Goal: Task Accomplishment & Management: Manage account settings

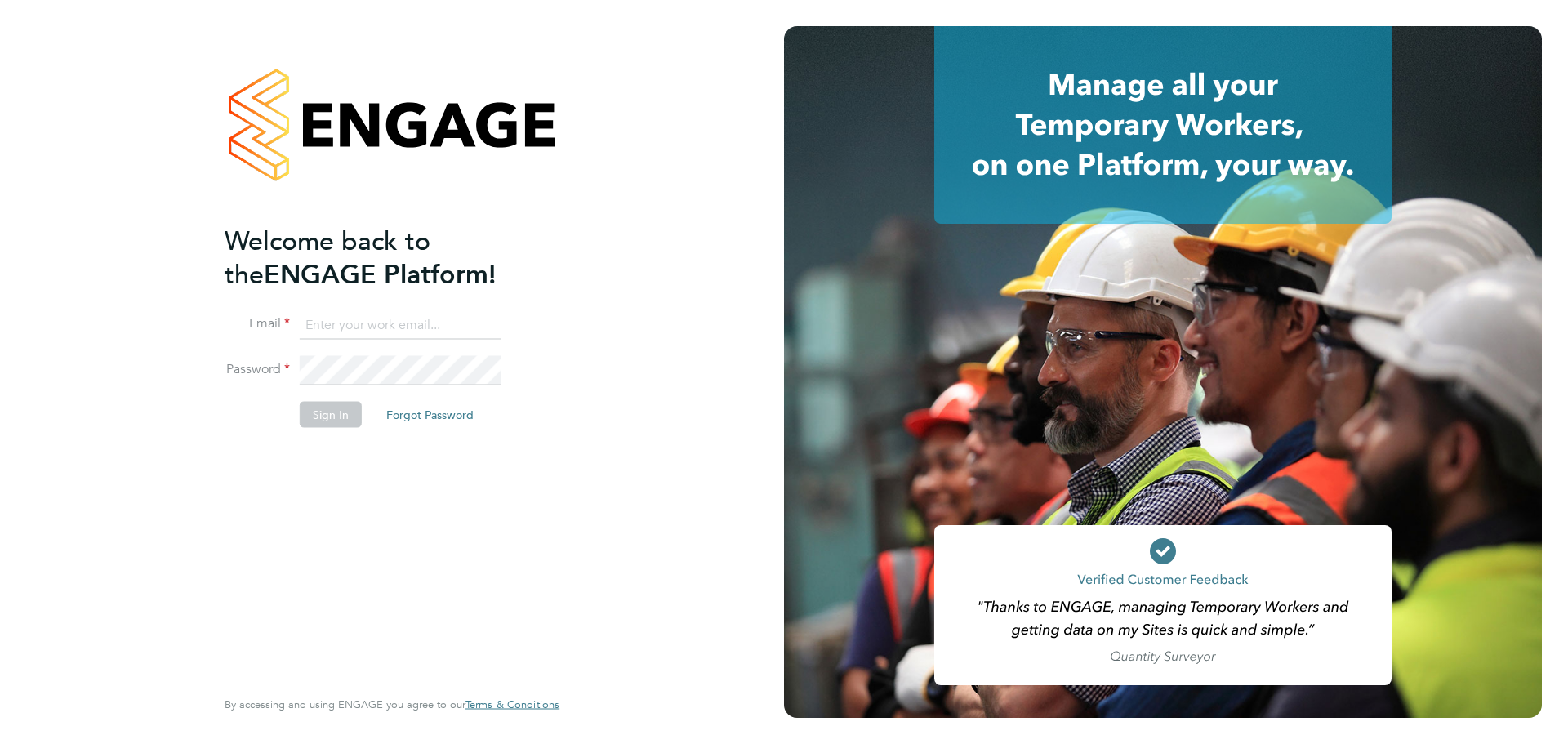
type input "[EMAIL_ADDRESS][PERSON_NAME][DOMAIN_NAME]"
click at [302, 425] on button "Sign In" at bounding box center [331, 414] width 62 height 26
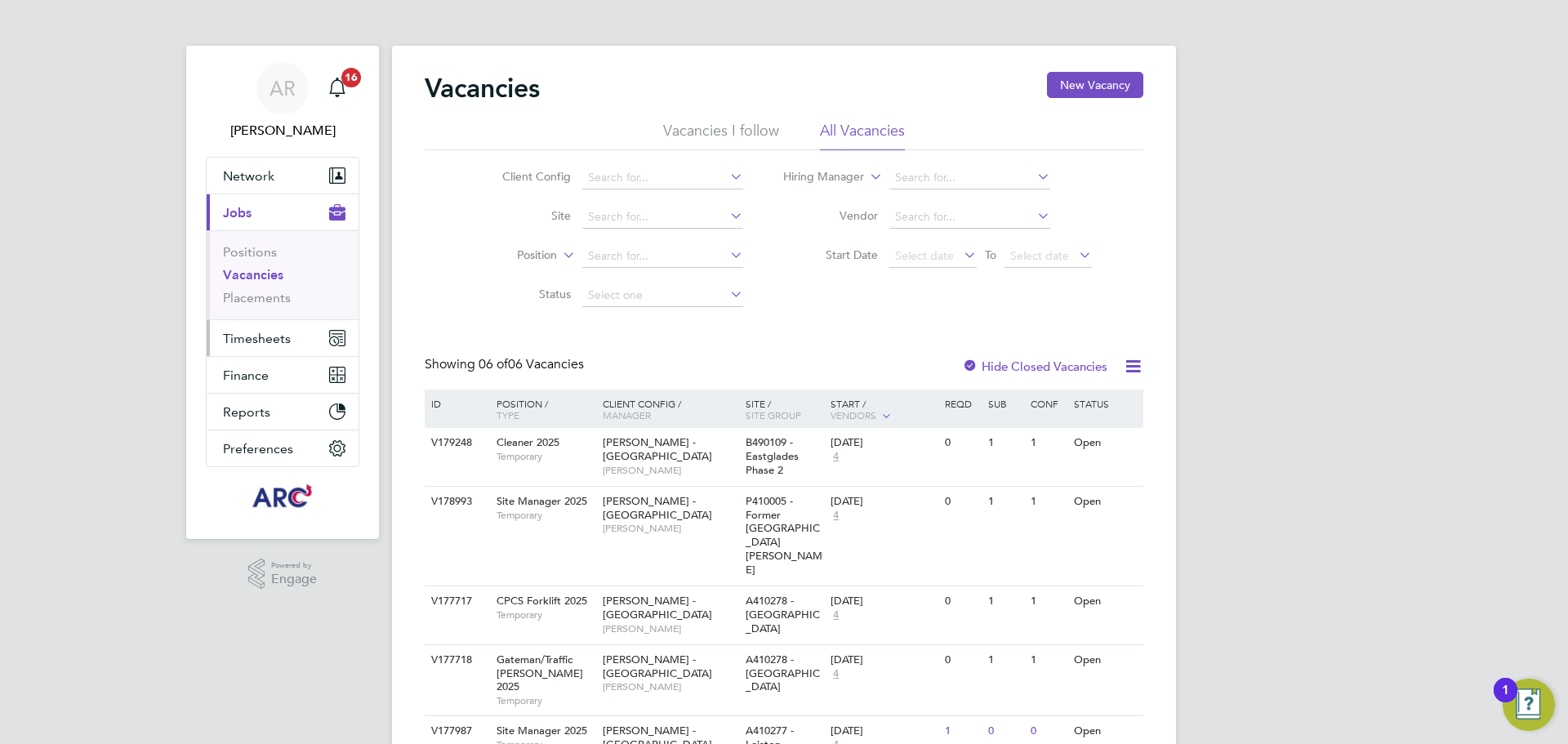
click at [276, 338] on span "Timesheets" at bounding box center [257, 338] width 68 height 15
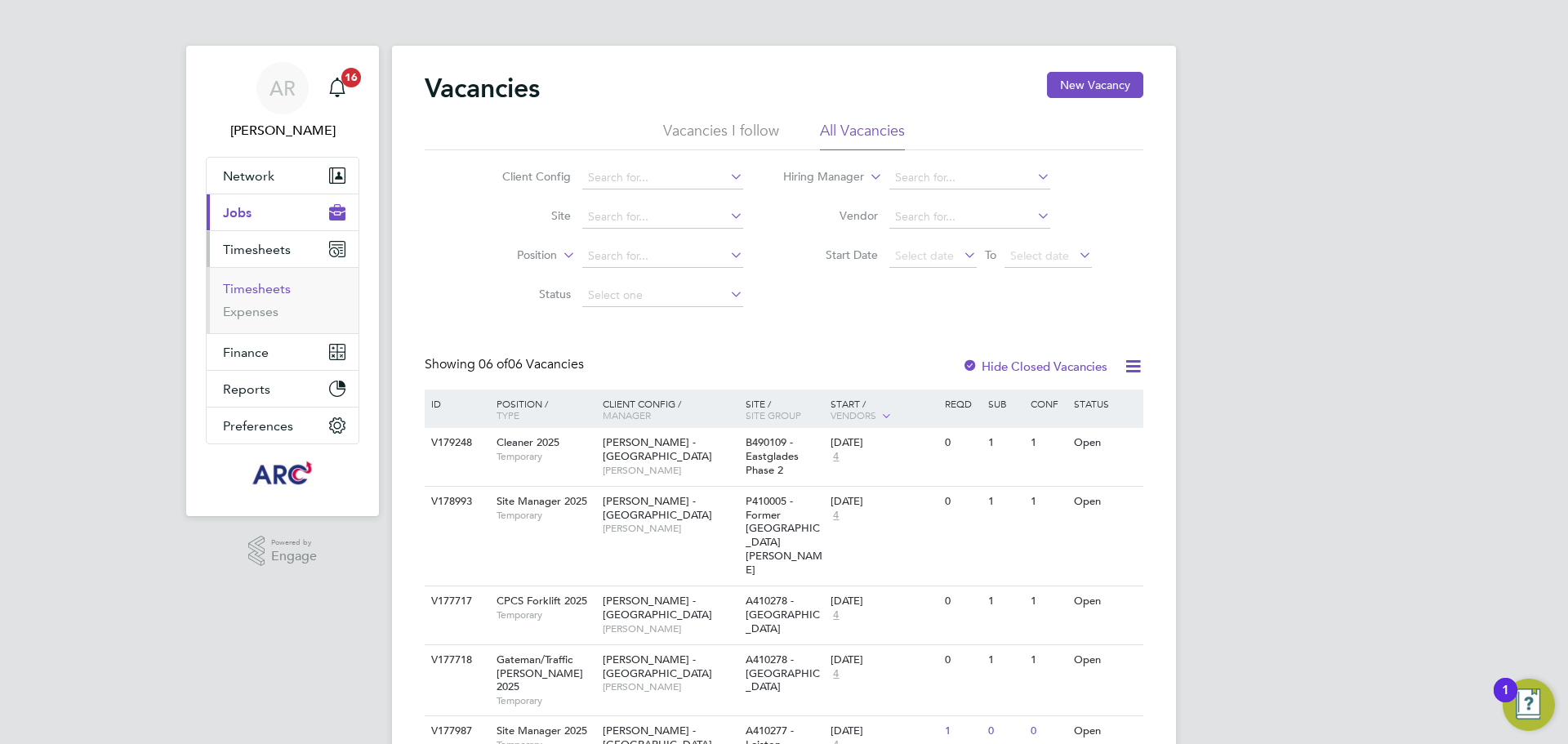
click at [281, 285] on link "Timesheets" at bounding box center [257, 288] width 68 height 15
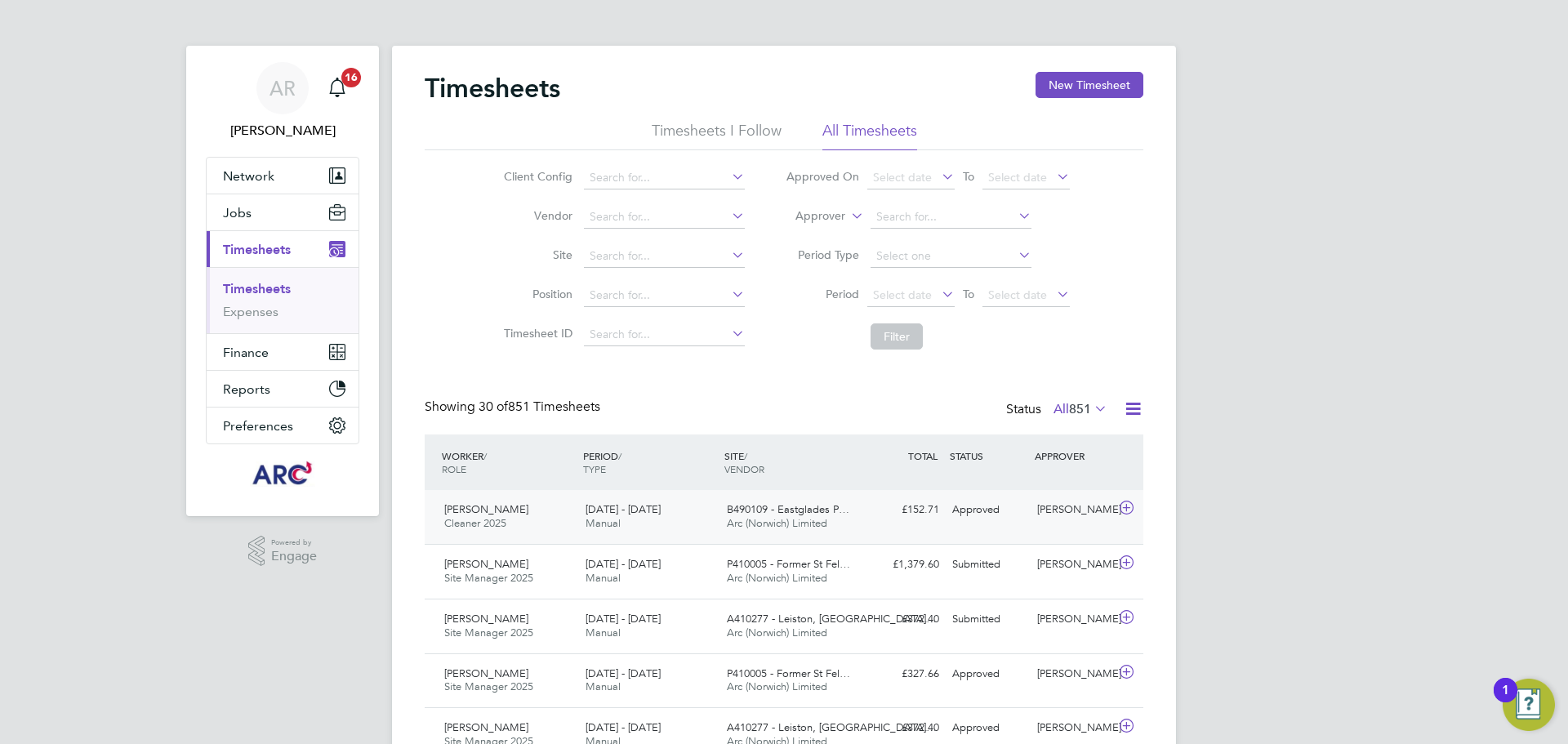
click at [783, 514] on span "B490109 - Eastglades P…" at bounding box center [788, 509] width 122 height 14
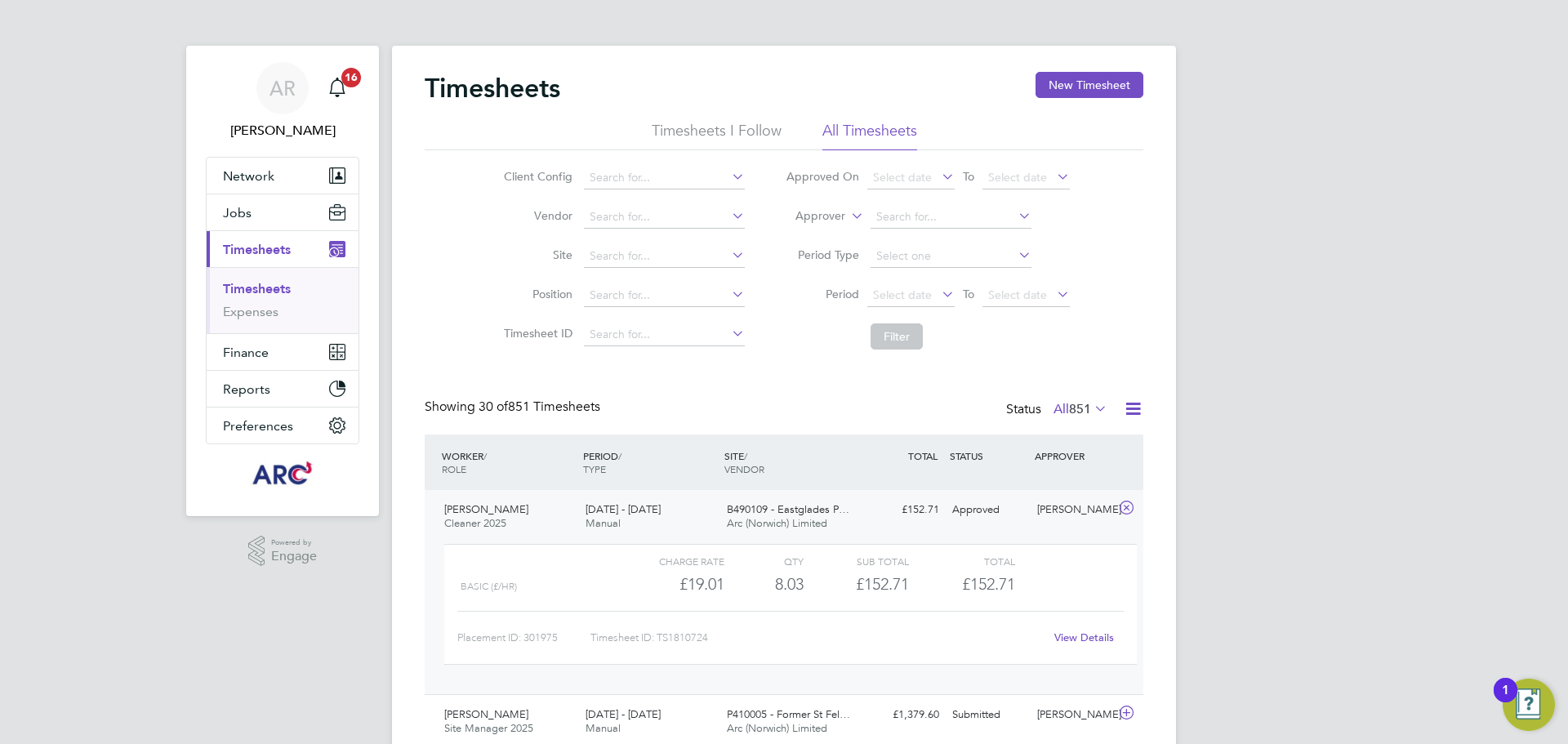
drag, startPoint x: 485, startPoint y: 518, endPoint x: 510, endPoint y: 513, distance: 25.5
click at [485, 518] on span "Cleaner 2025" at bounding box center [475, 522] width 62 height 14
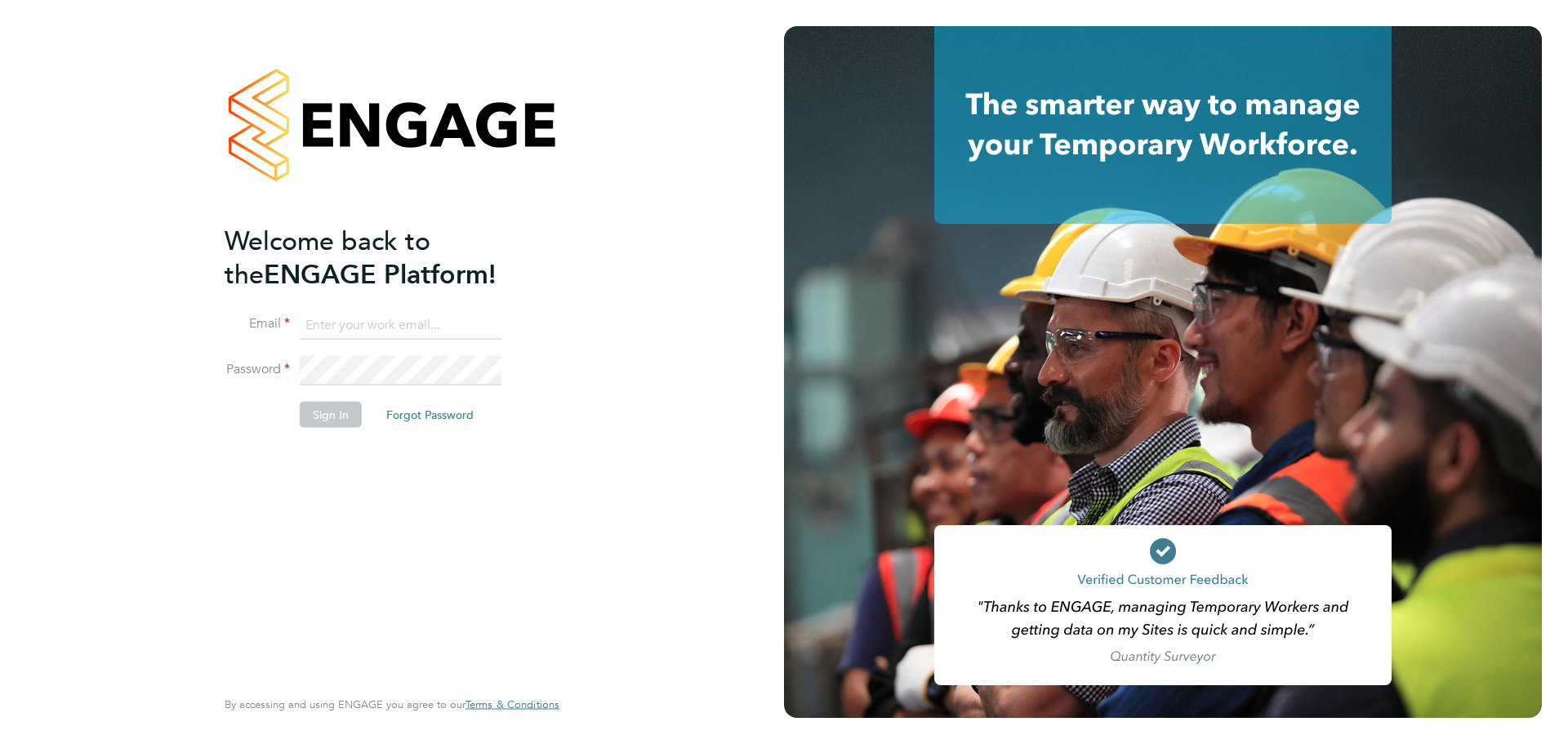
type input "[EMAIL_ADDRESS][PERSON_NAME][DOMAIN_NAME]"
click at [337, 412] on button "Sign In" at bounding box center [331, 414] width 62 height 26
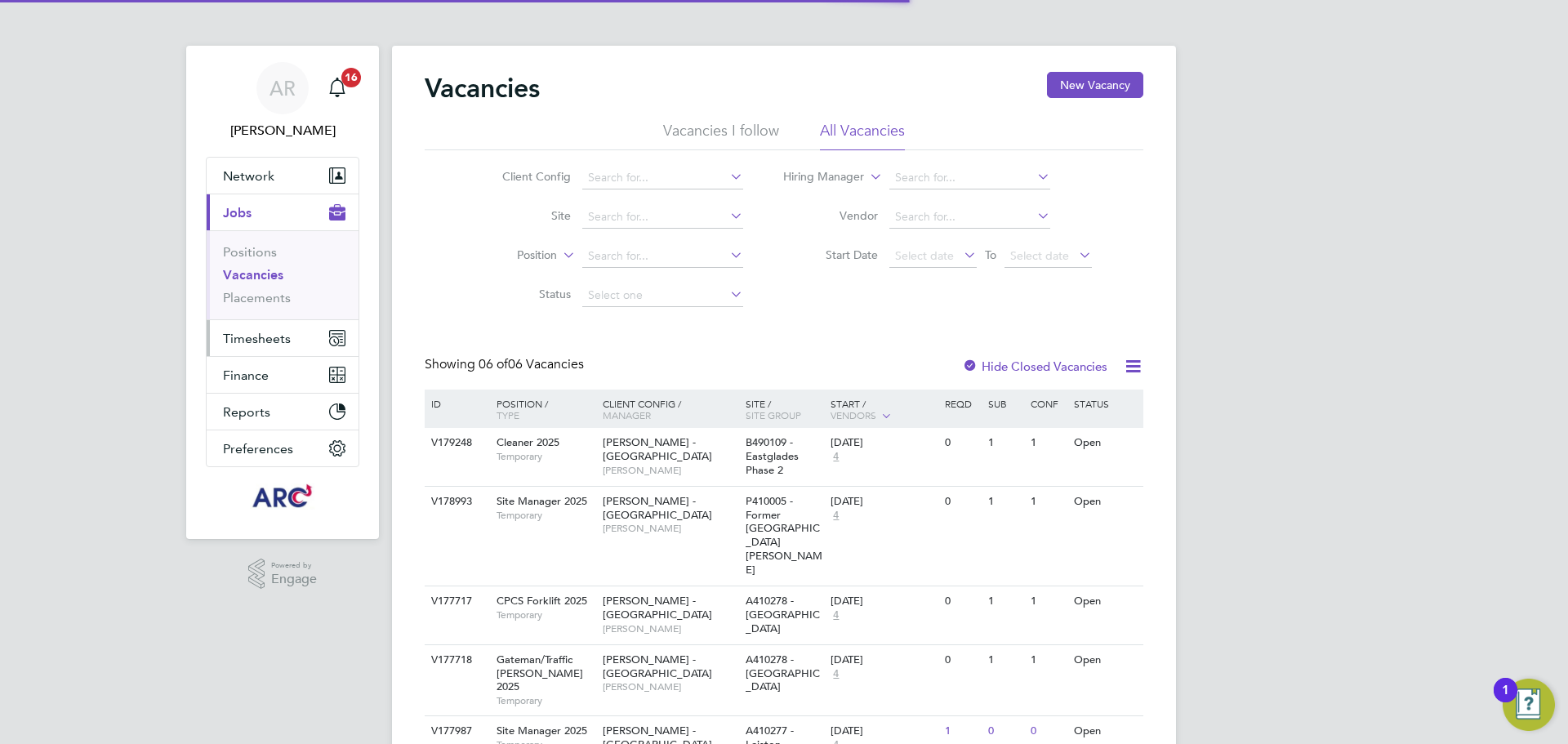
click at [243, 338] on span "Timesheets" at bounding box center [257, 338] width 68 height 15
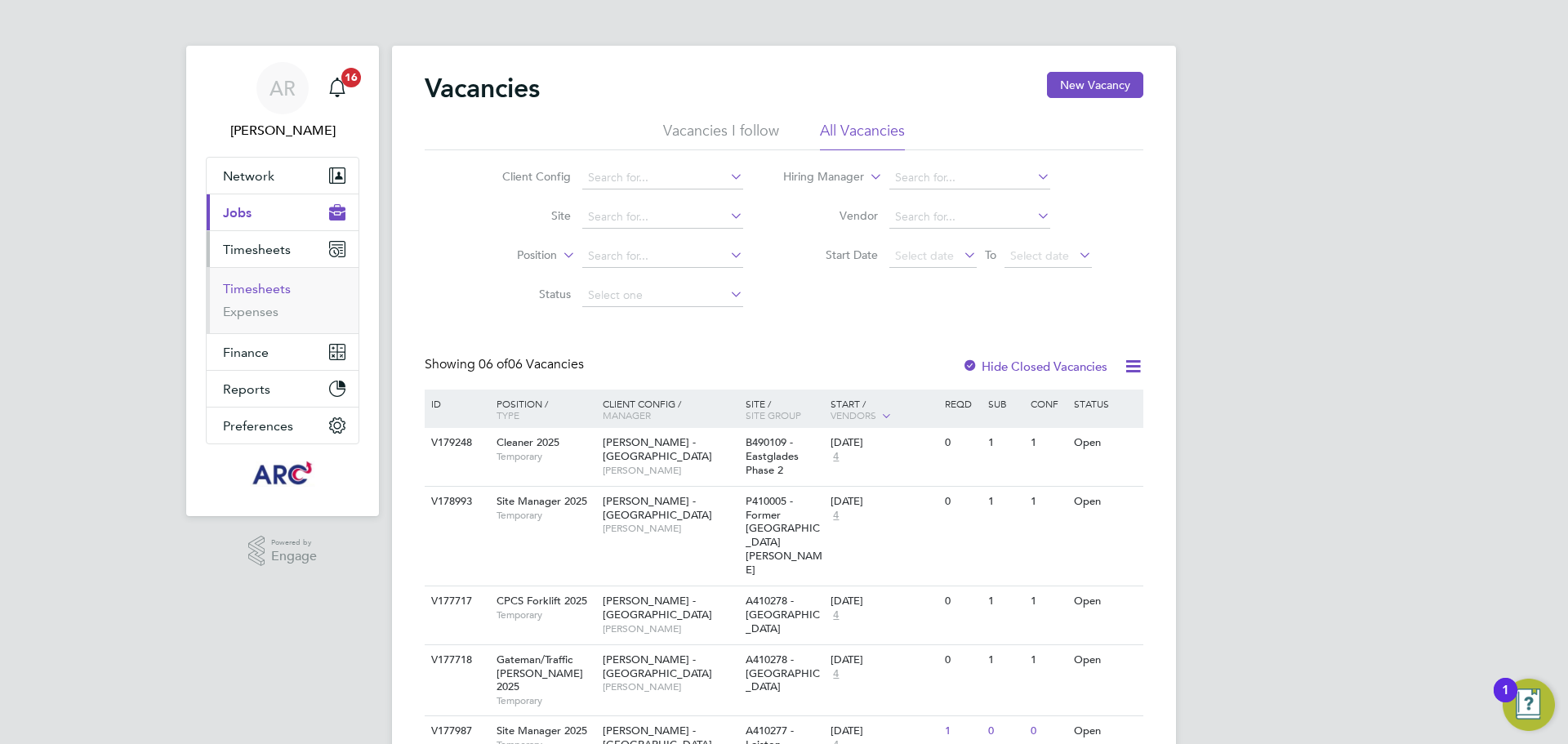
click at [260, 285] on link "Timesheets" at bounding box center [257, 288] width 68 height 15
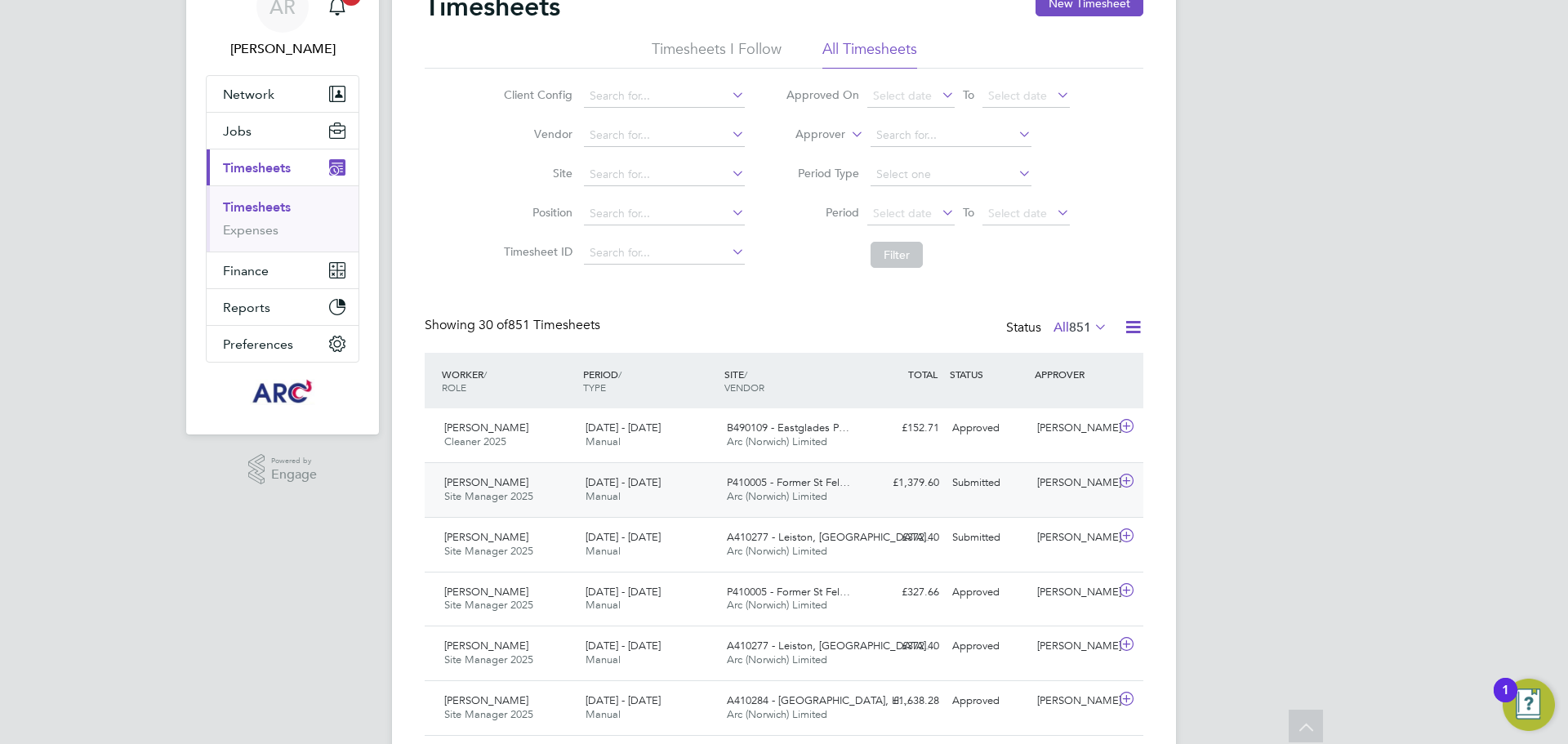
click at [905, 498] on div "Mark Owen Site Manager 2025 23 - 29 Aug 2025 23 - 29 Aug 2025 Manual P410005 - …" at bounding box center [784, 489] width 719 height 55
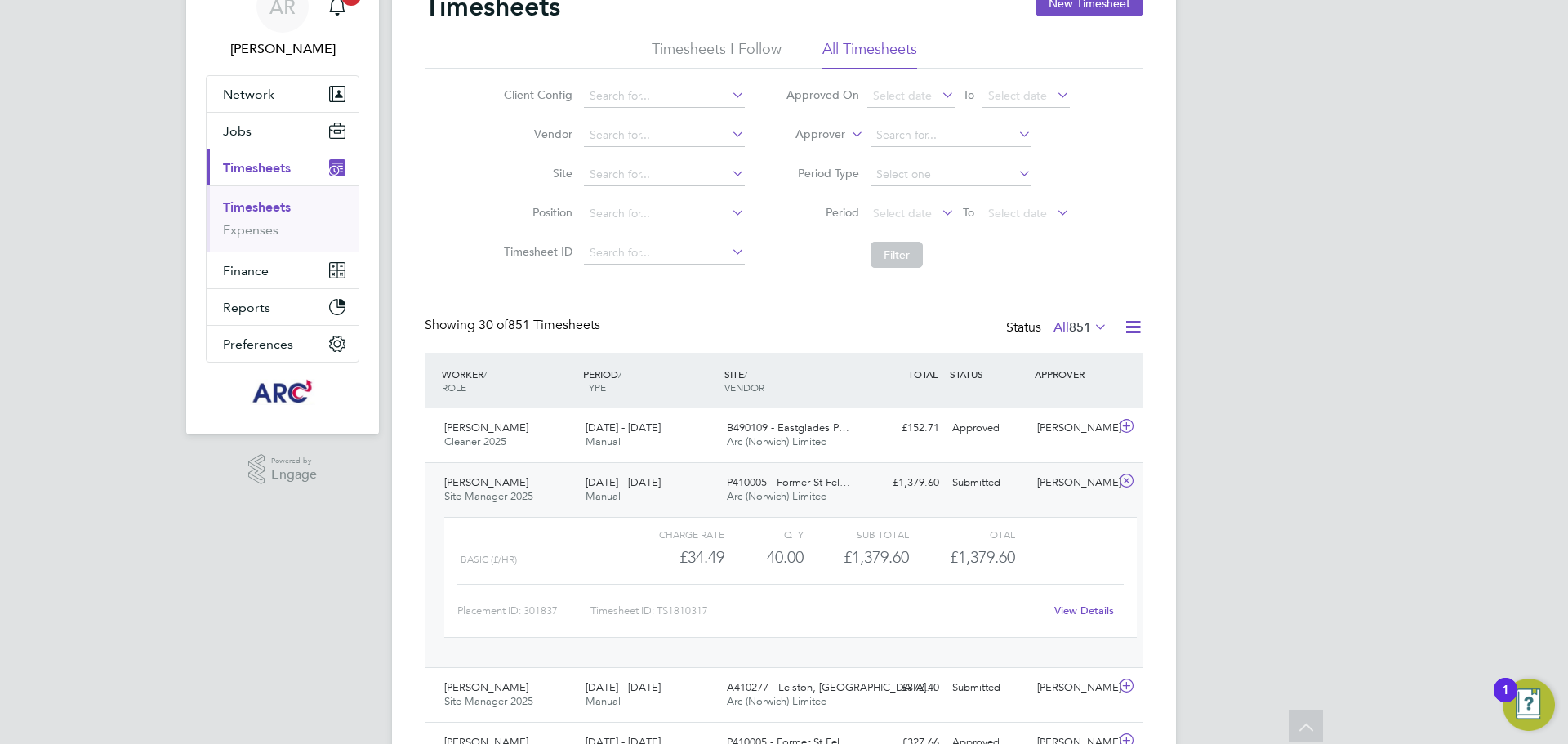
click at [968, 489] on div "Submitted" at bounding box center [988, 483] width 85 height 27
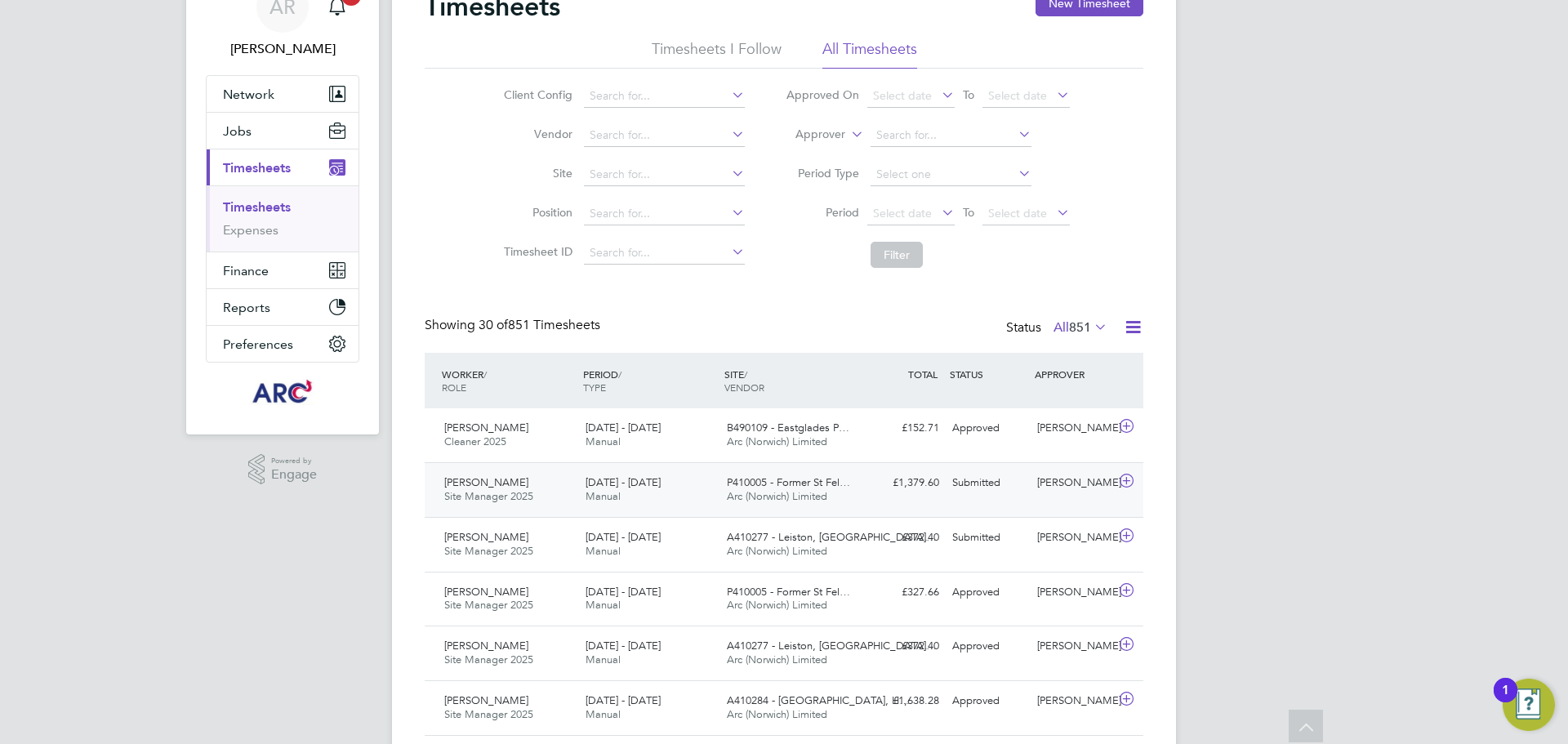
click at [1043, 490] on div "[PERSON_NAME]" at bounding box center [1073, 483] width 85 height 27
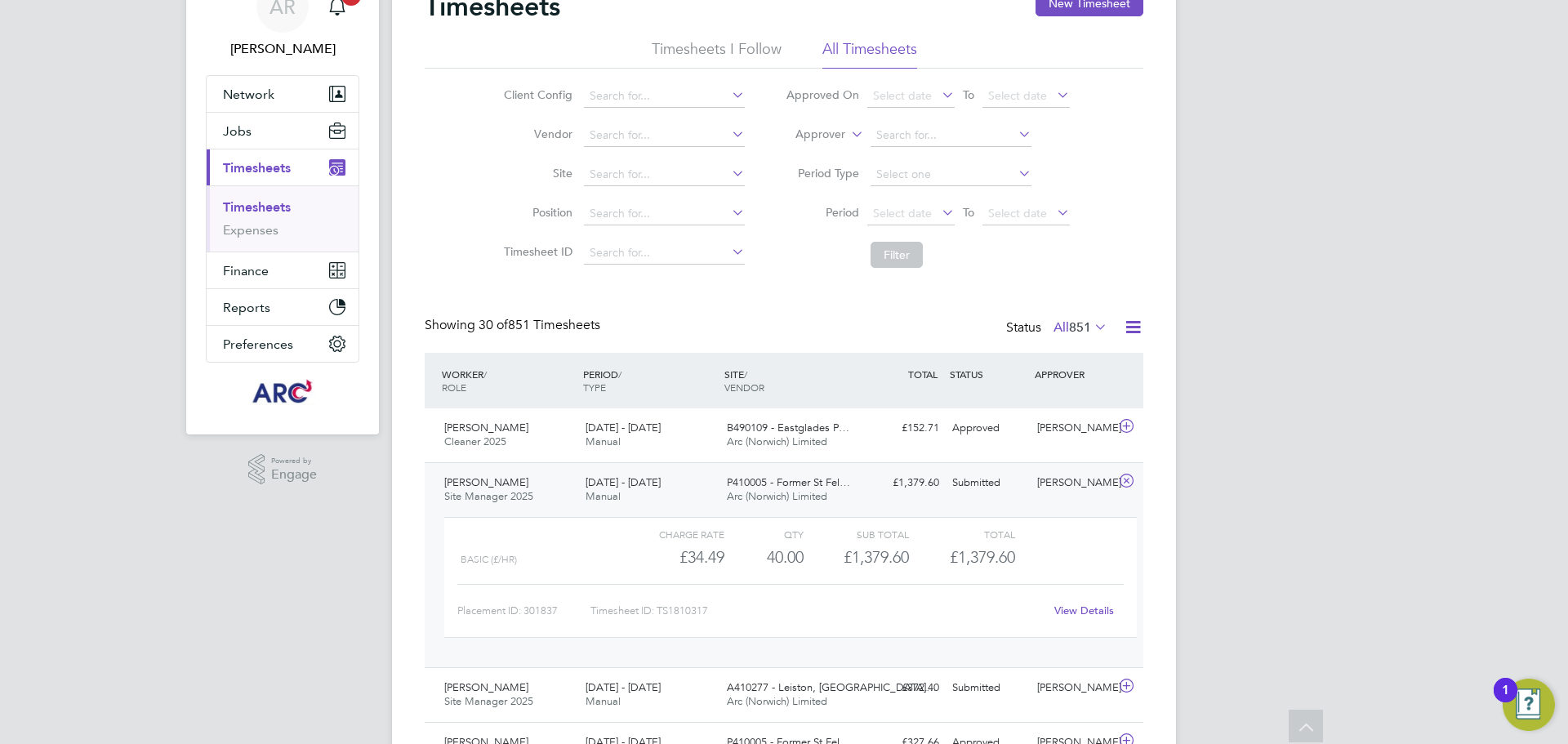
click at [1082, 603] on link "View Details" at bounding box center [1084, 610] width 59 height 14
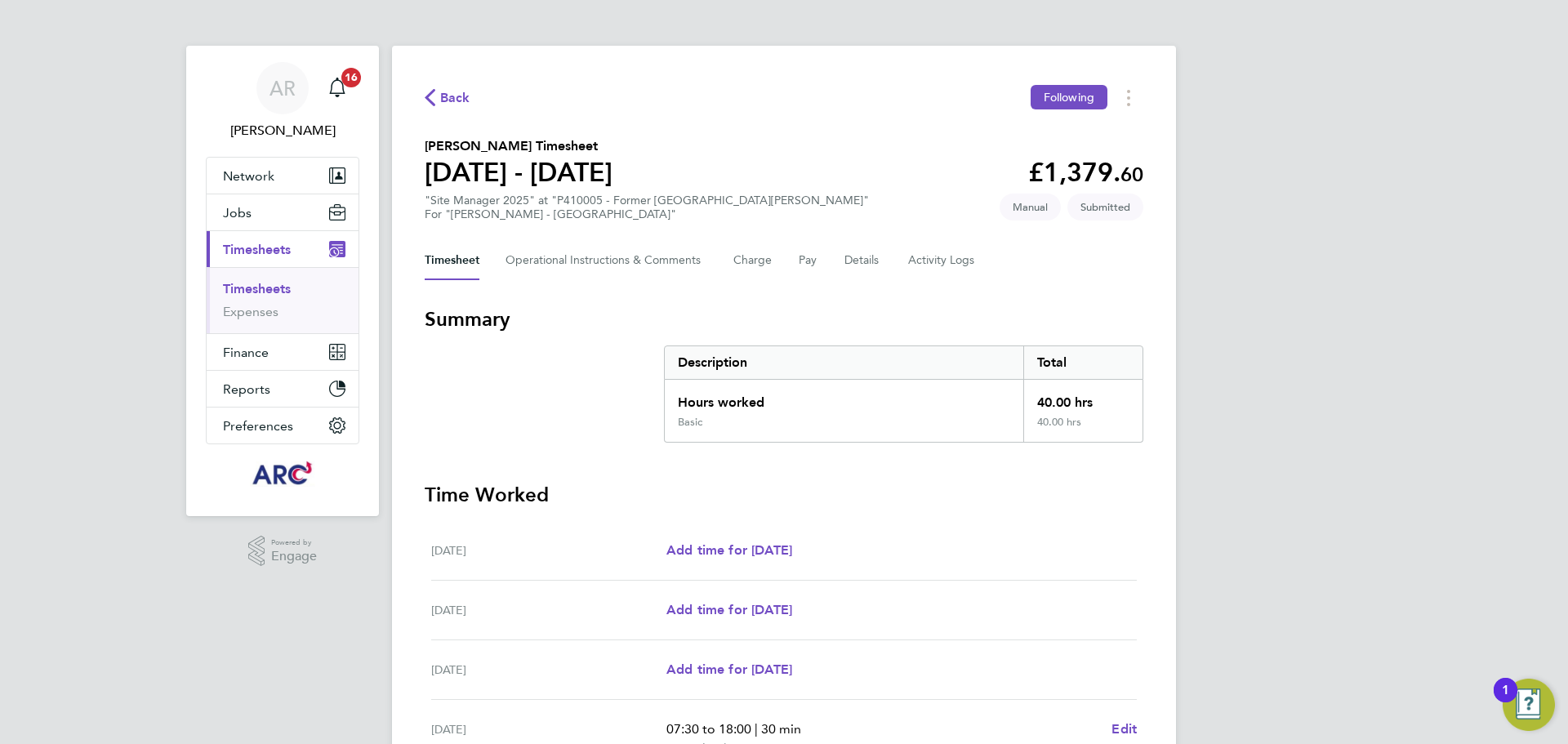
click at [441, 91] on span "Back" at bounding box center [456, 98] width 31 height 20
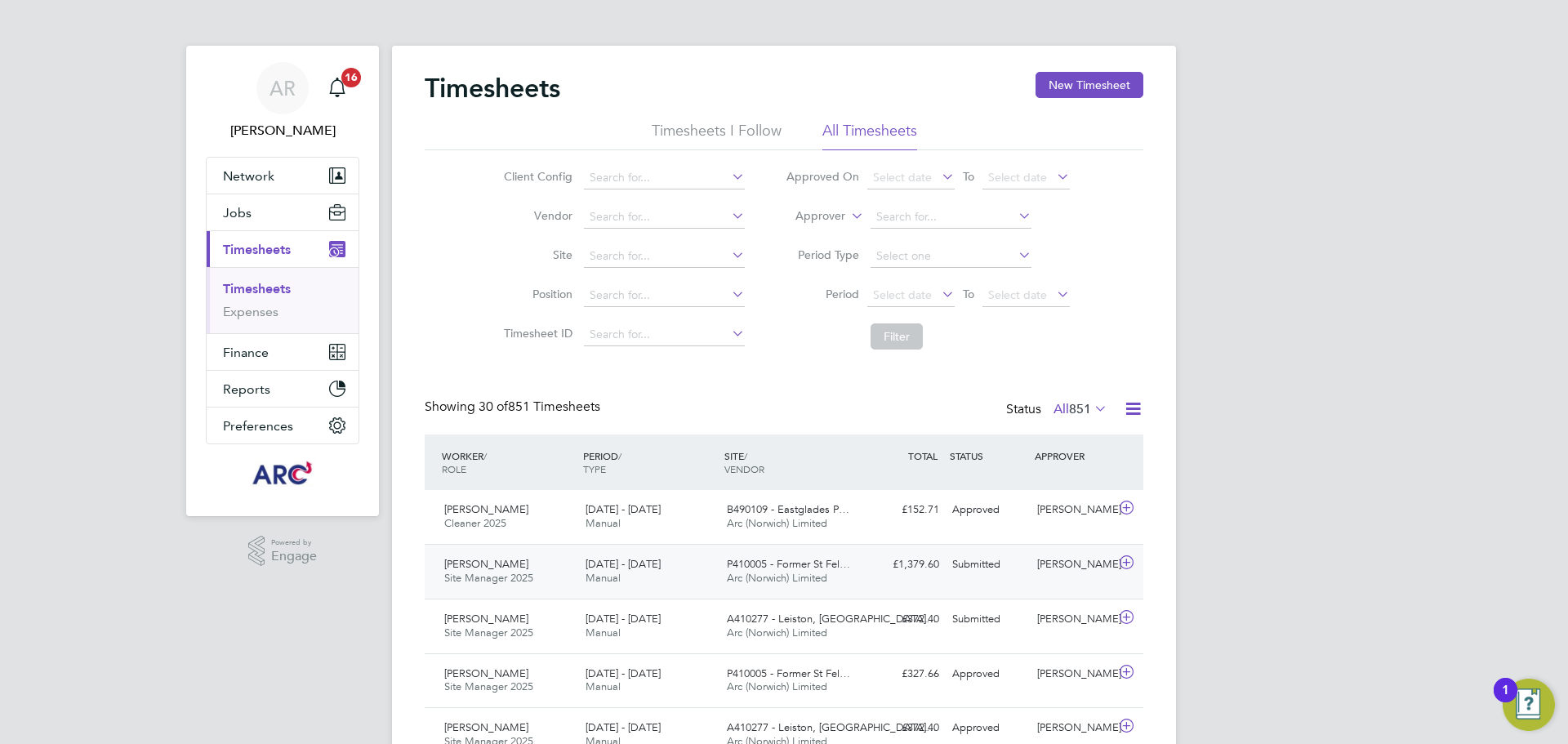
click at [691, 579] on div "[DATE] - [DATE] Manual" at bounding box center [649, 571] width 141 height 41
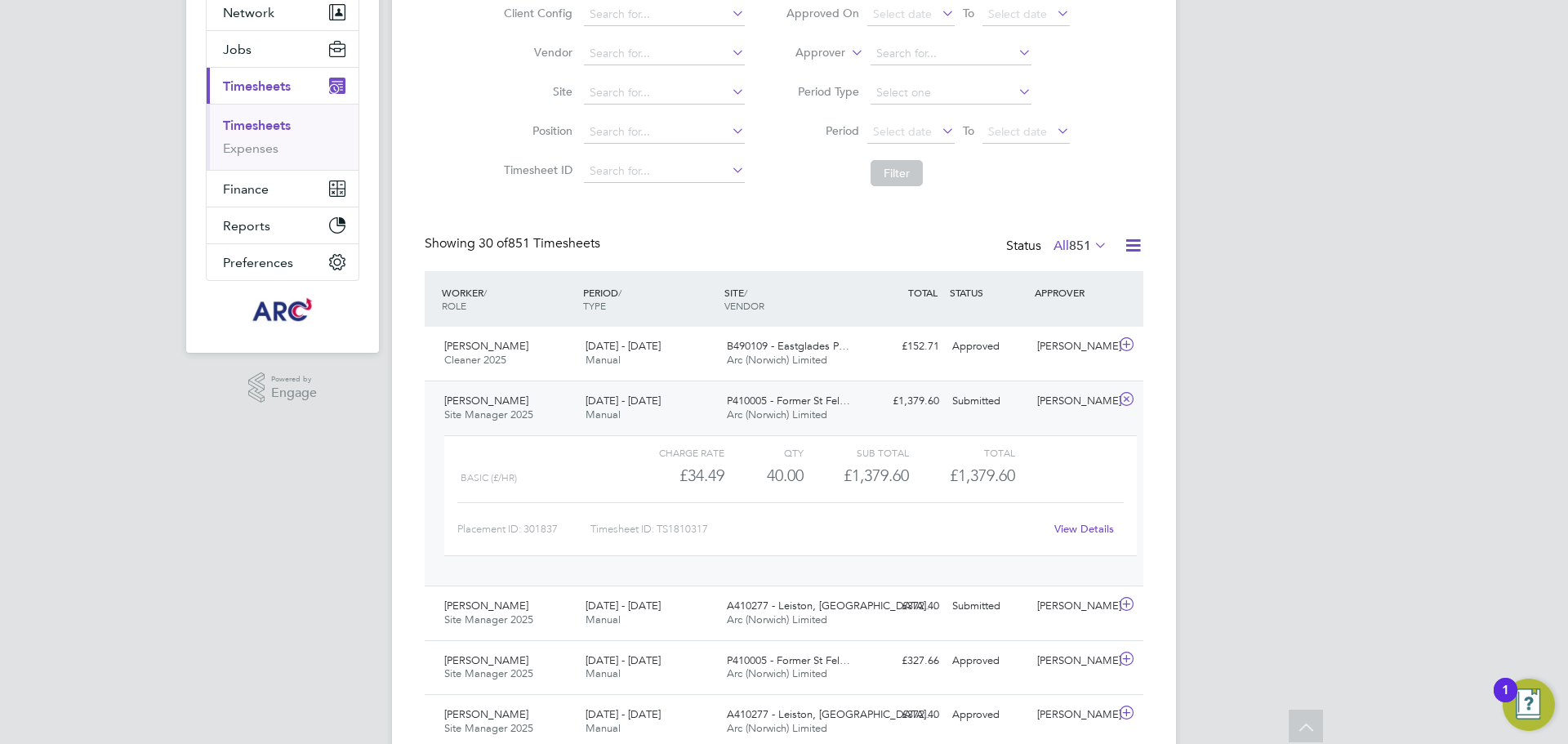
click at [1096, 531] on link "View Details" at bounding box center [1084, 528] width 59 height 14
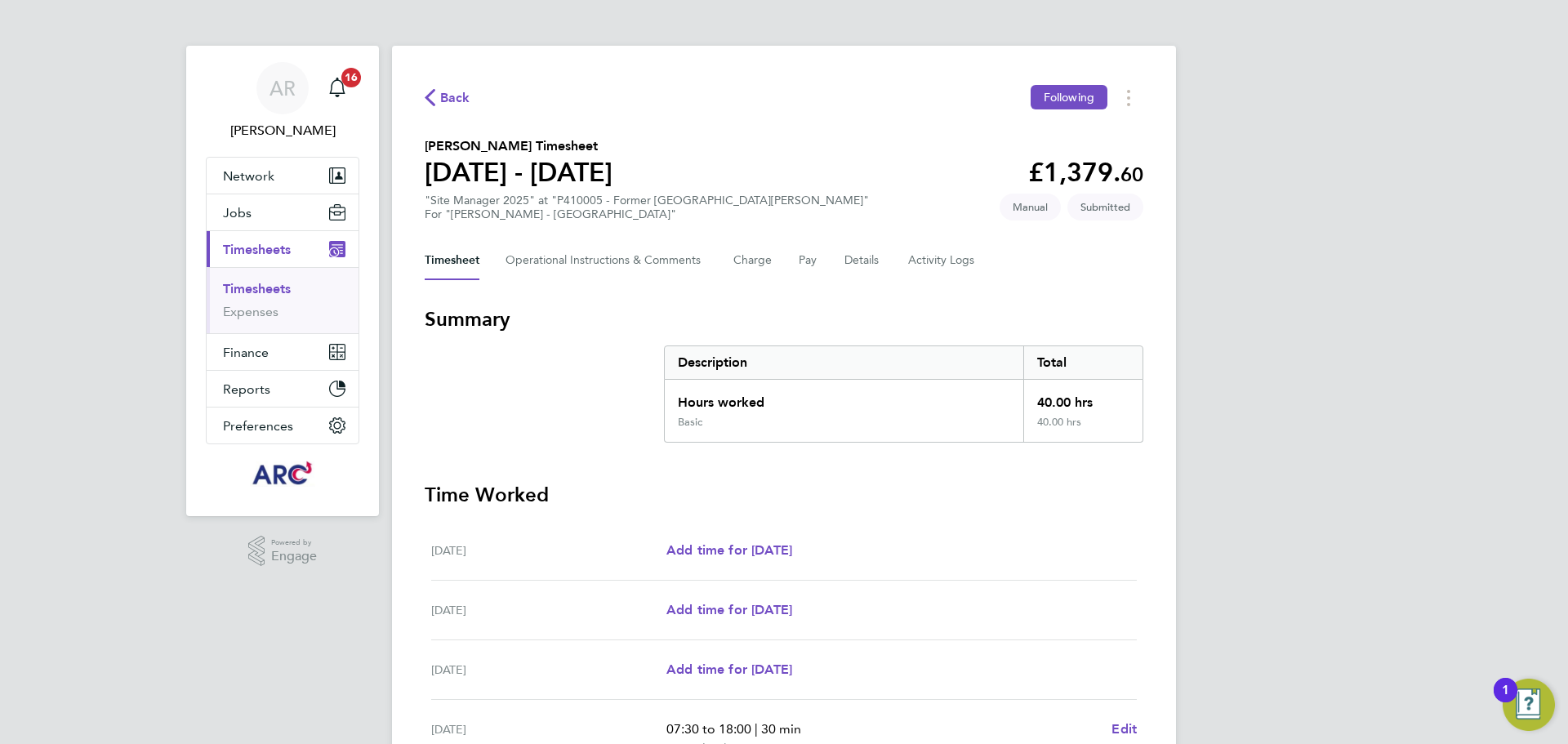
click at [455, 101] on span "Back" at bounding box center [456, 98] width 31 height 20
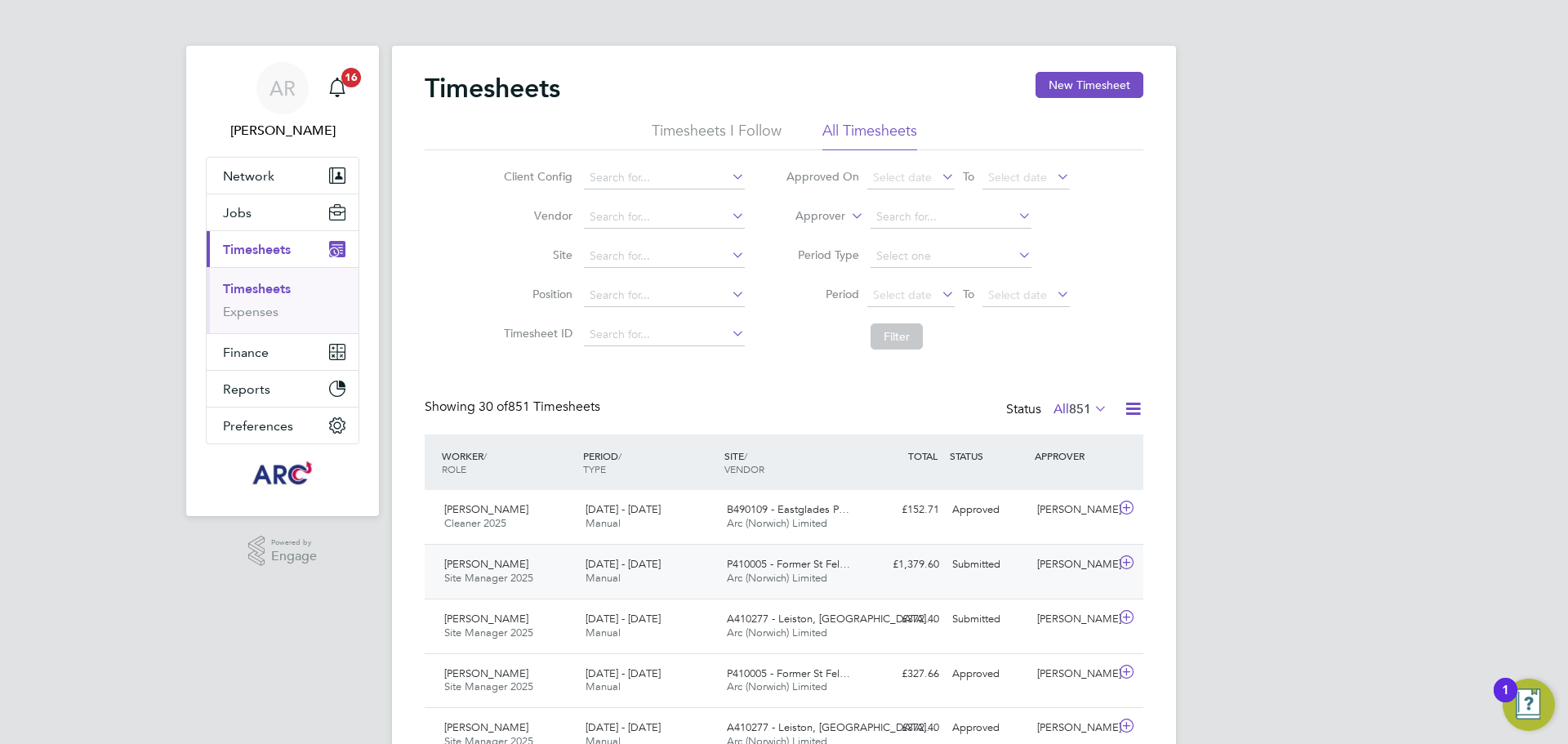
click at [703, 567] on div "23 - 29 Aug 2025 Manual" at bounding box center [649, 571] width 141 height 41
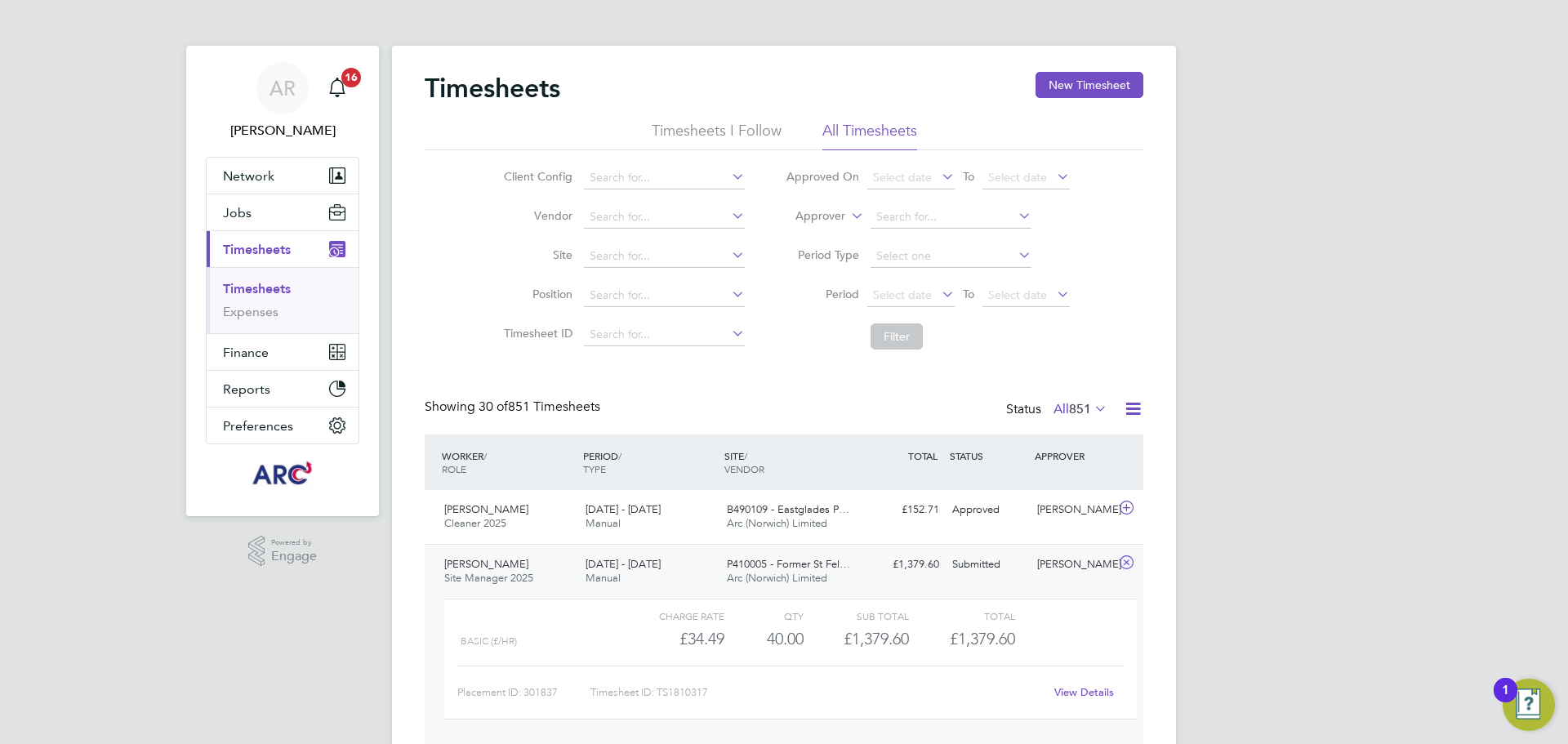
click at [1077, 685] on div "View Details" at bounding box center [1083, 692] width 80 height 26
click at [1081, 691] on link "View Details" at bounding box center [1084, 692] width 59 height 14
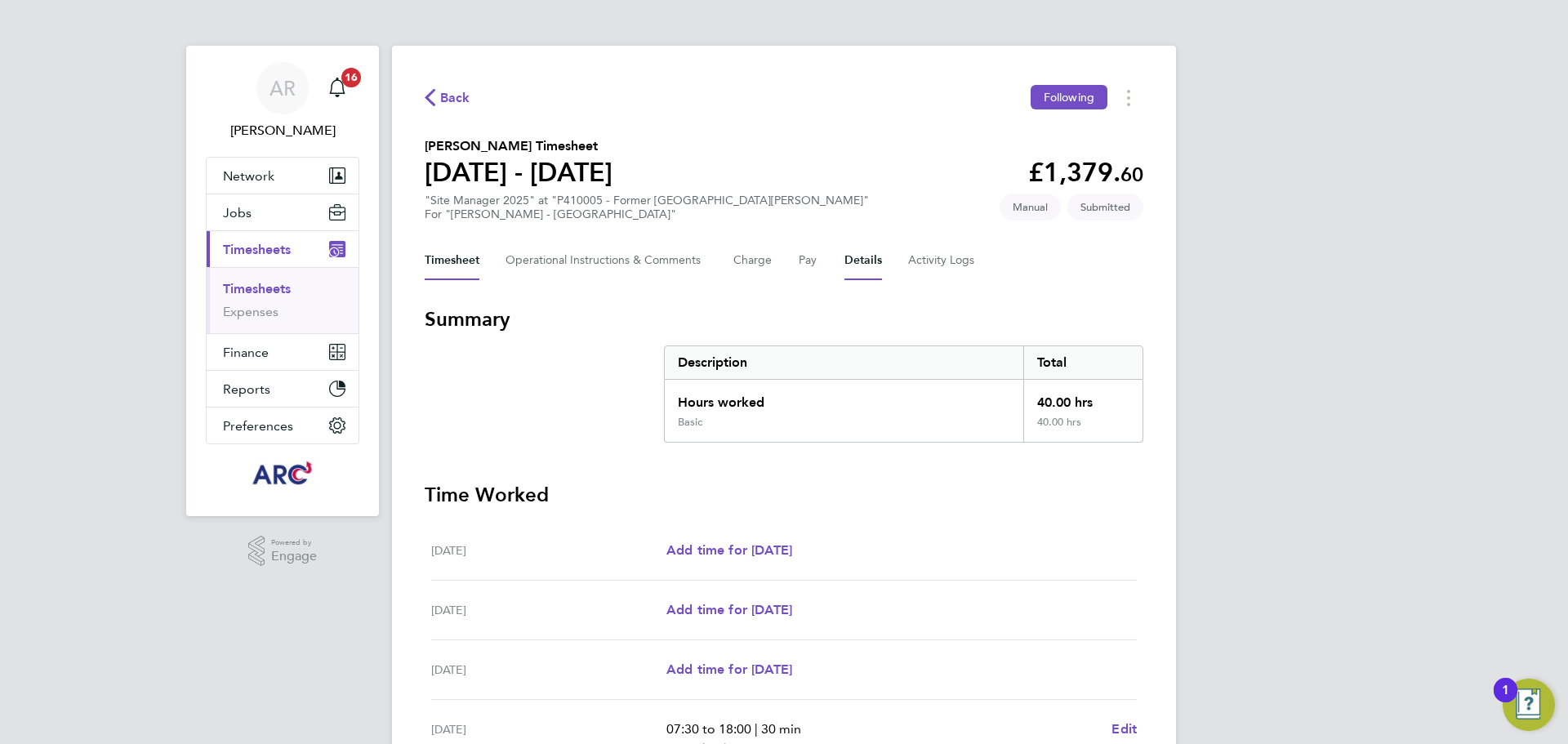
click at [852, 259] on button "Details" at bounding box center [864, 261] width 38 height 40
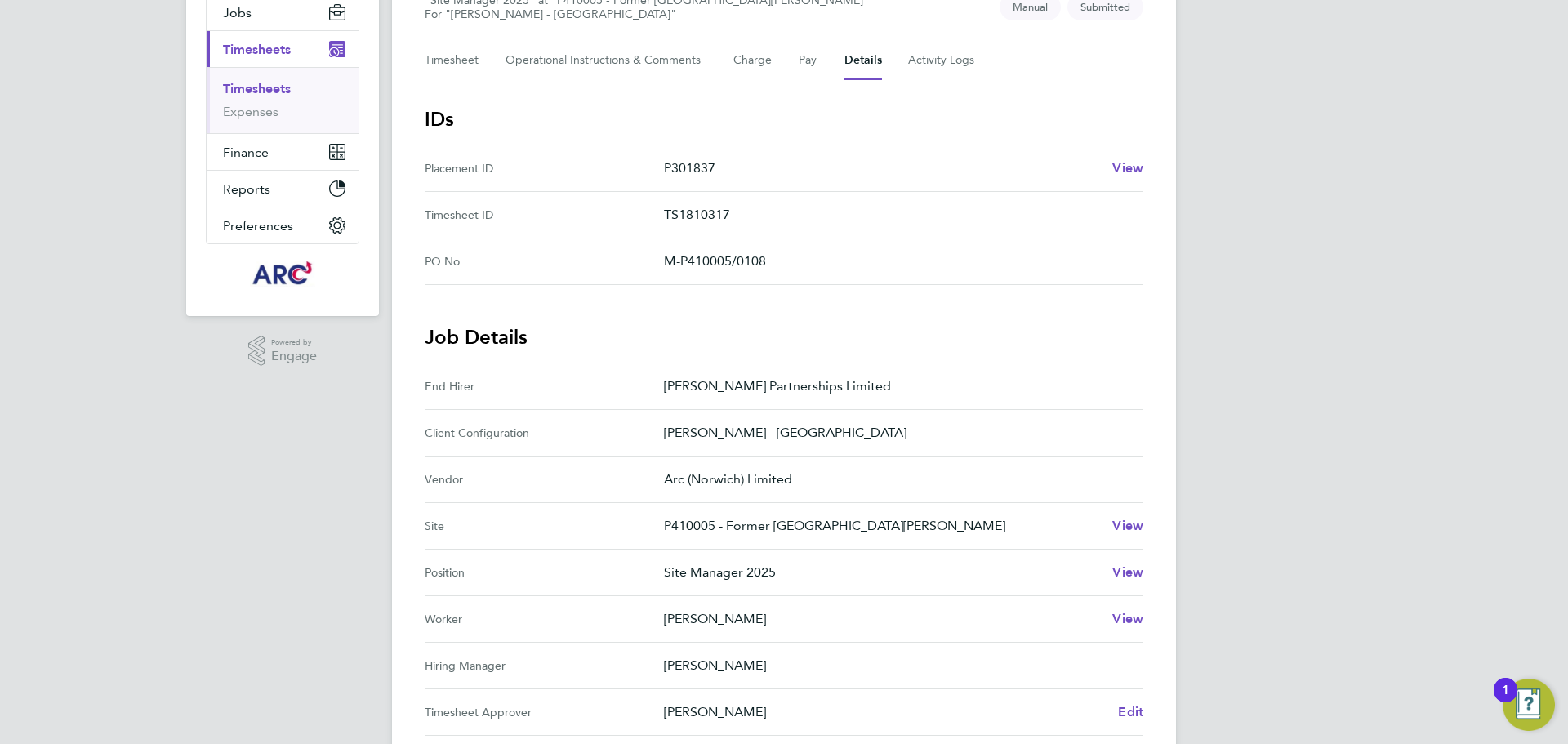
scroll to position [82, 0]
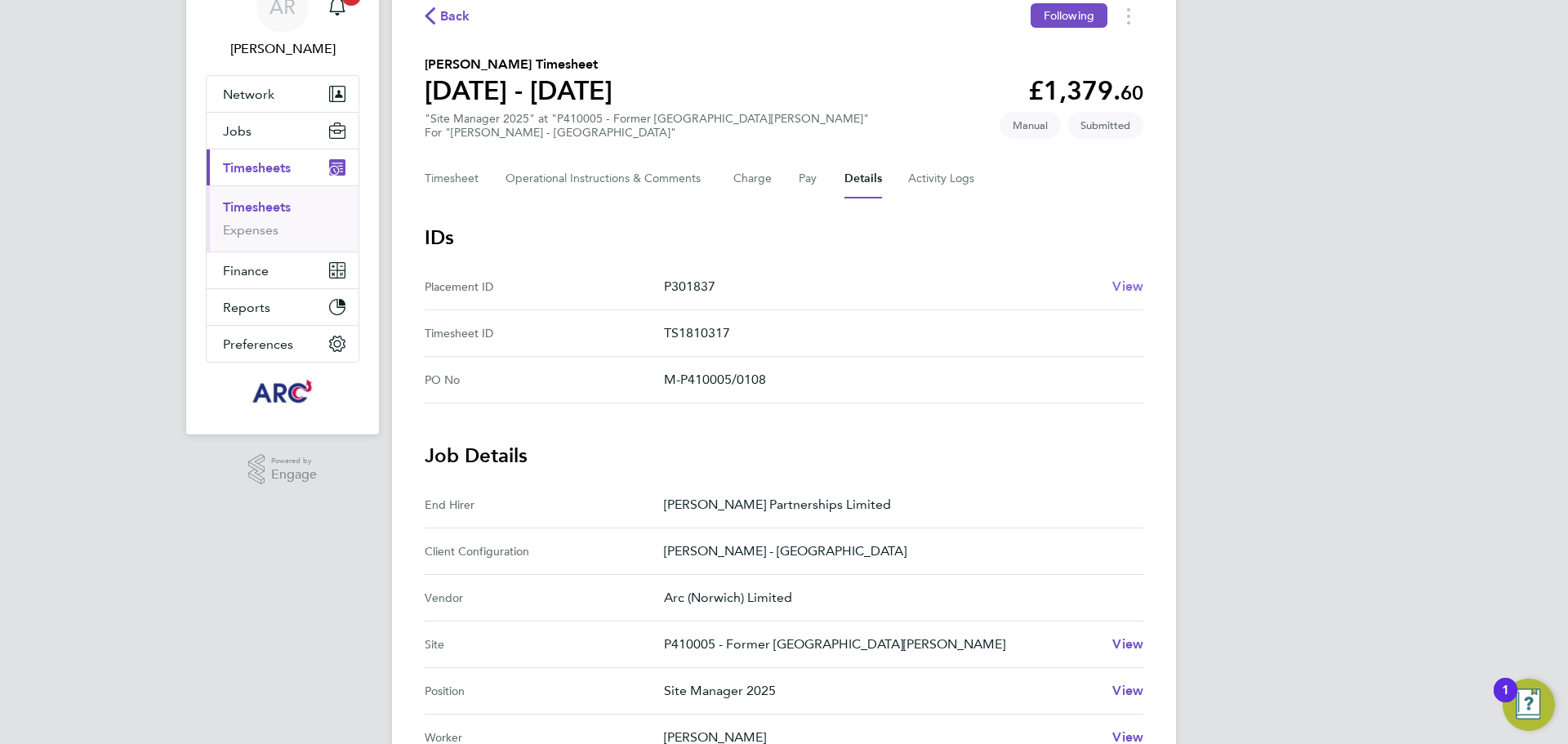
click at [1121, 285] on span "View" at bounding box center [1128, 286] width 31 height 15
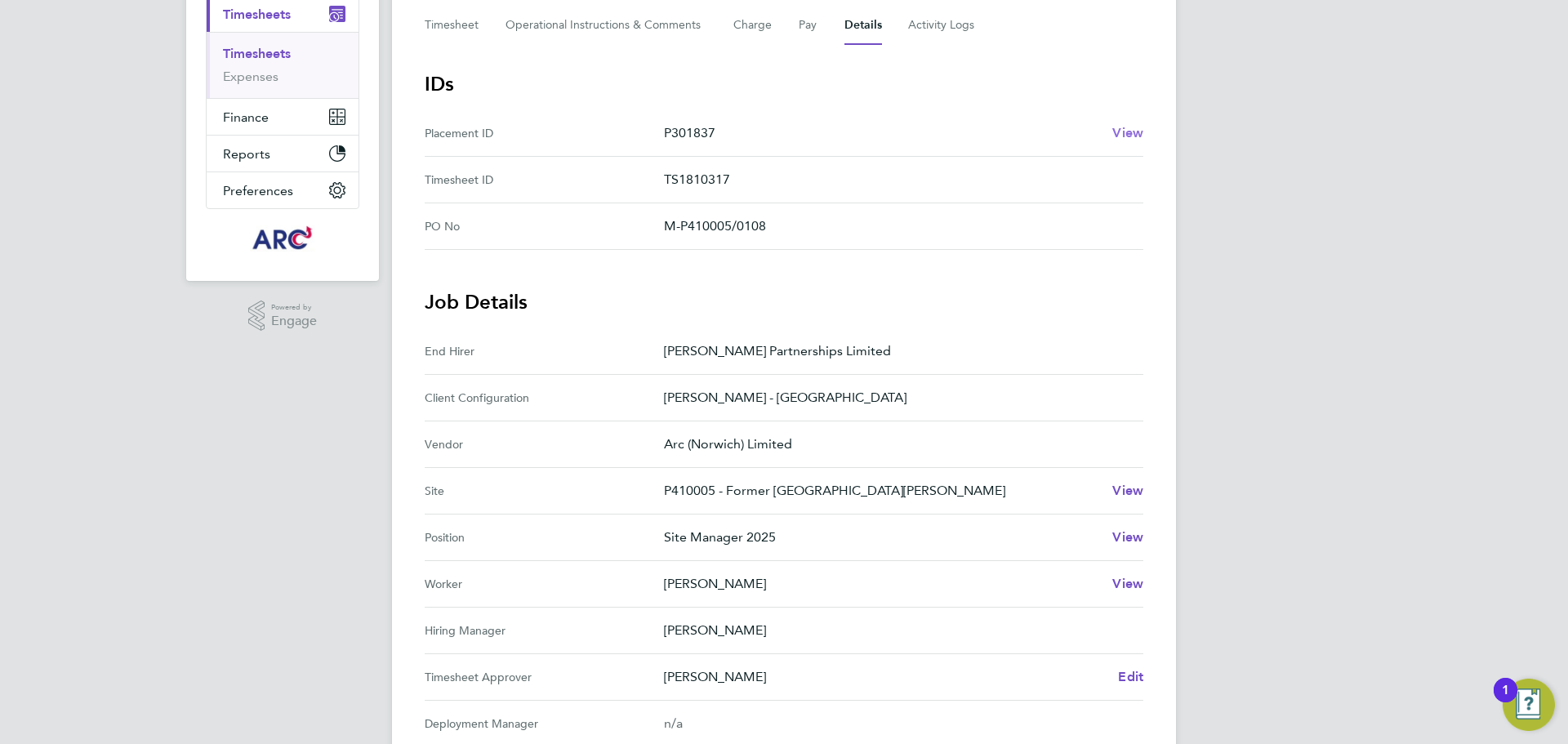
scroll to position [327, 0]
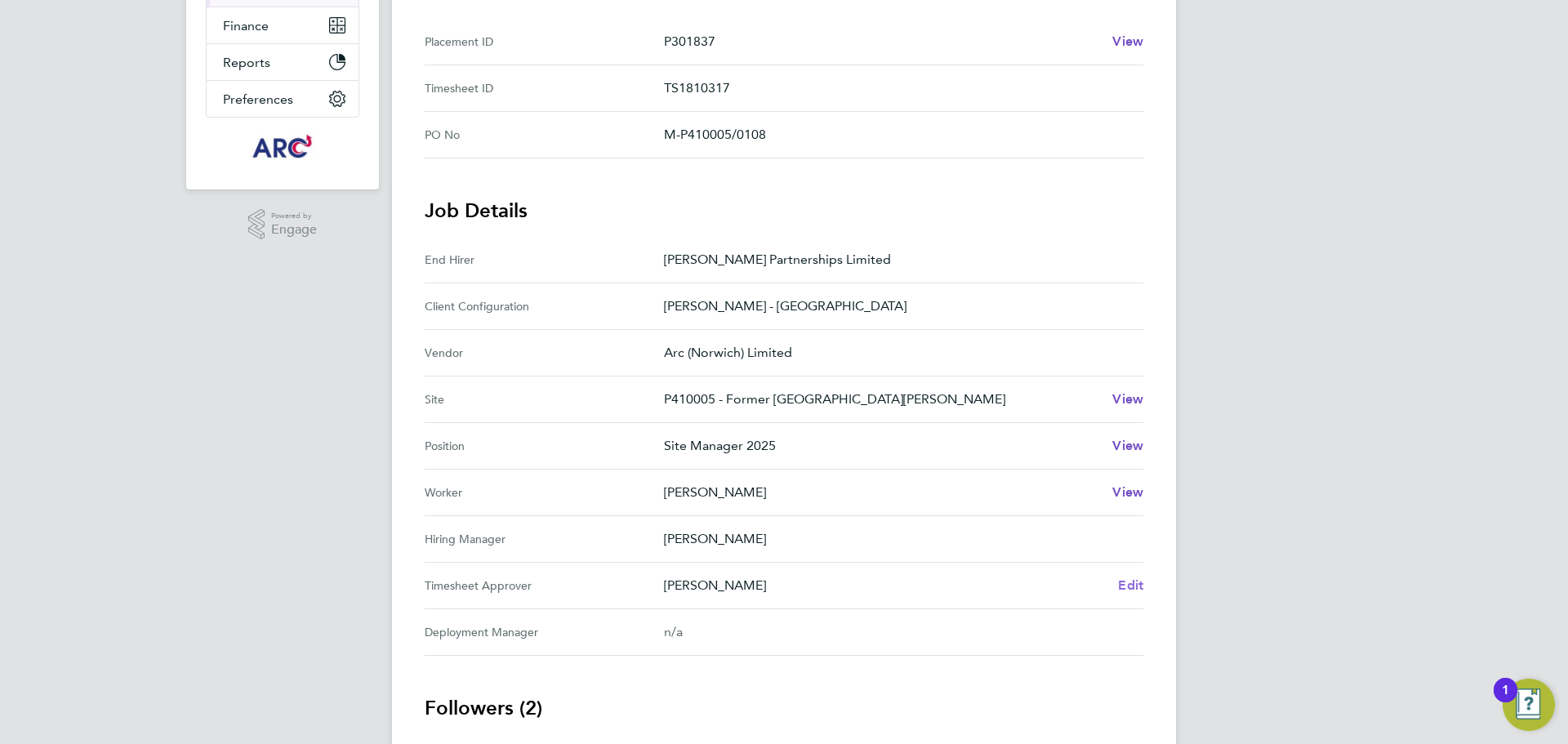
click at [1137, 583] on span "Edit" at bounding box center [1130, 585] width 25 height 15
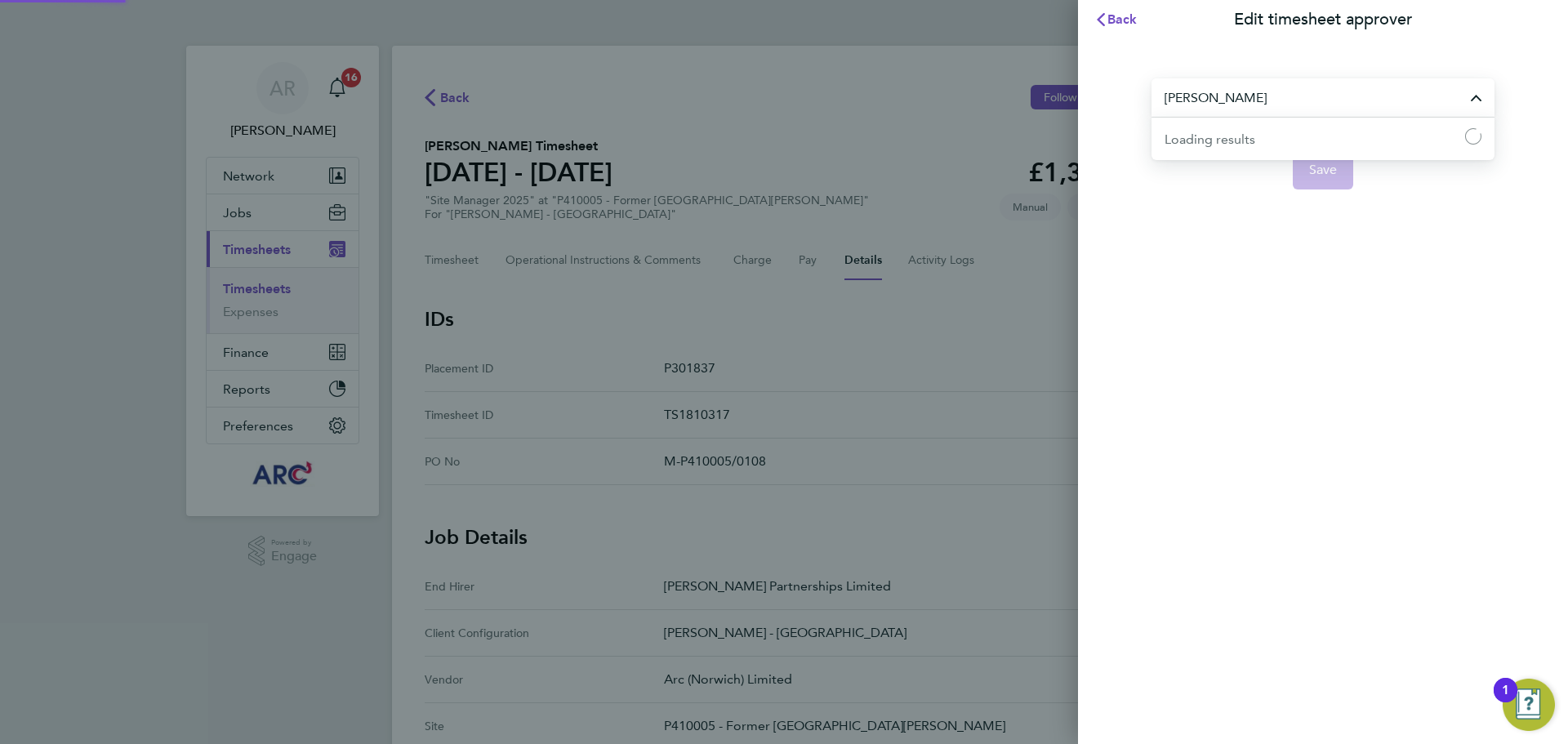
click at [1273, 106] on input "[PERSON_NAME]" at bounding box center [1323, 97] width 343 height 39
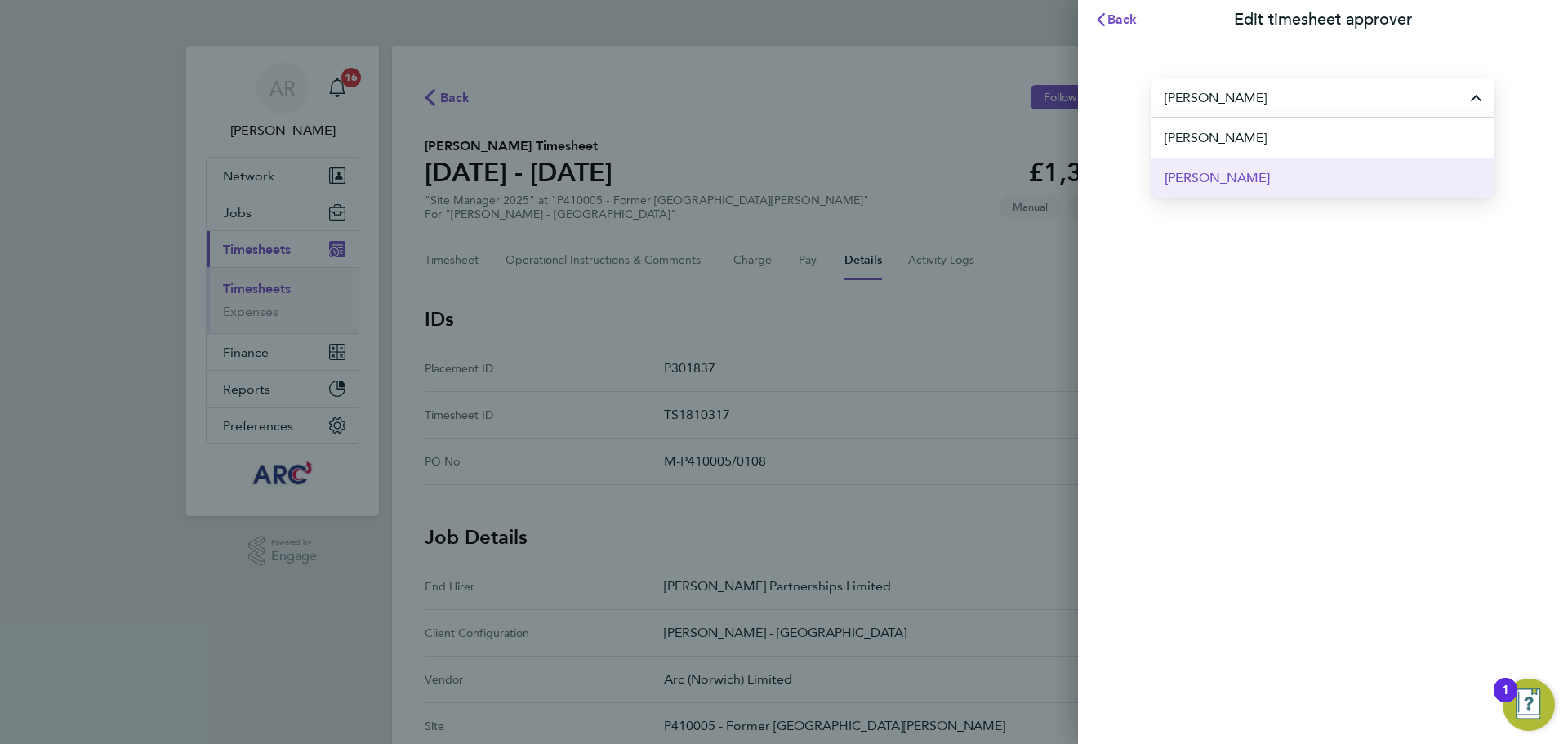
click at [1259, 184] on li "[PERSON_NAME]" at bounding box center [1323, 177] width 343 height 40
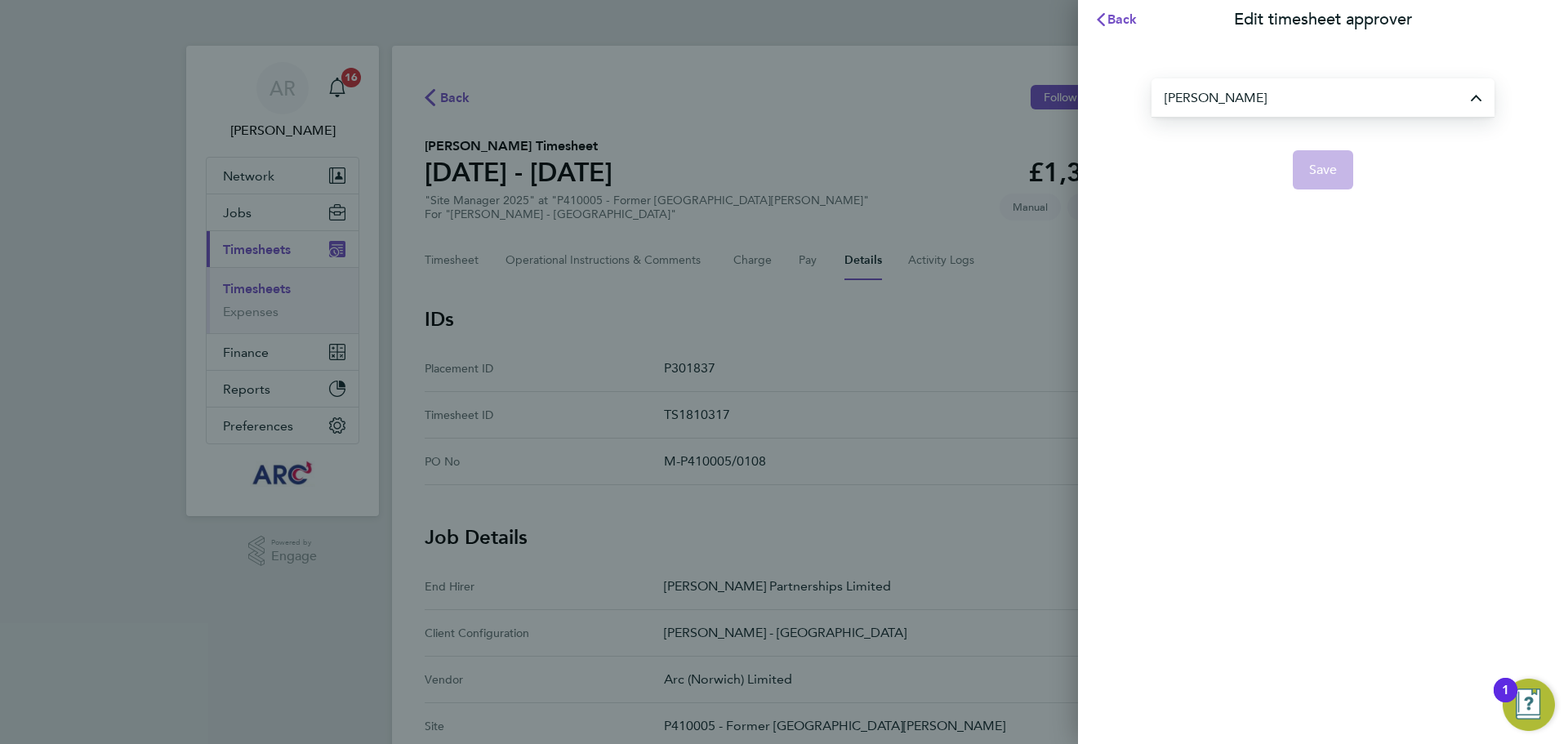
type input "[PERSON_NAME]"
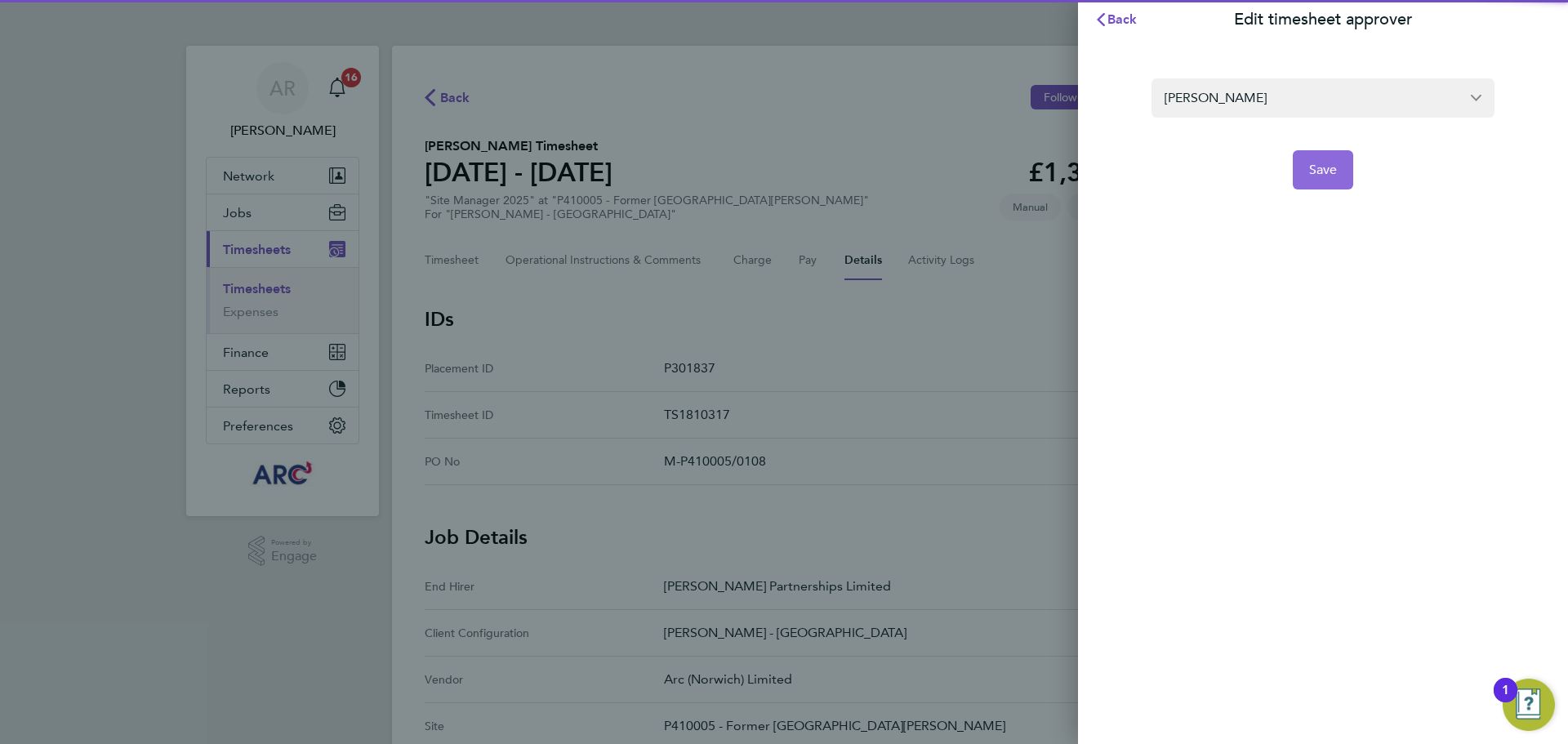
click at [1331, 169] on span "Save" at bounding box center [1324, 170] width 29 height 16
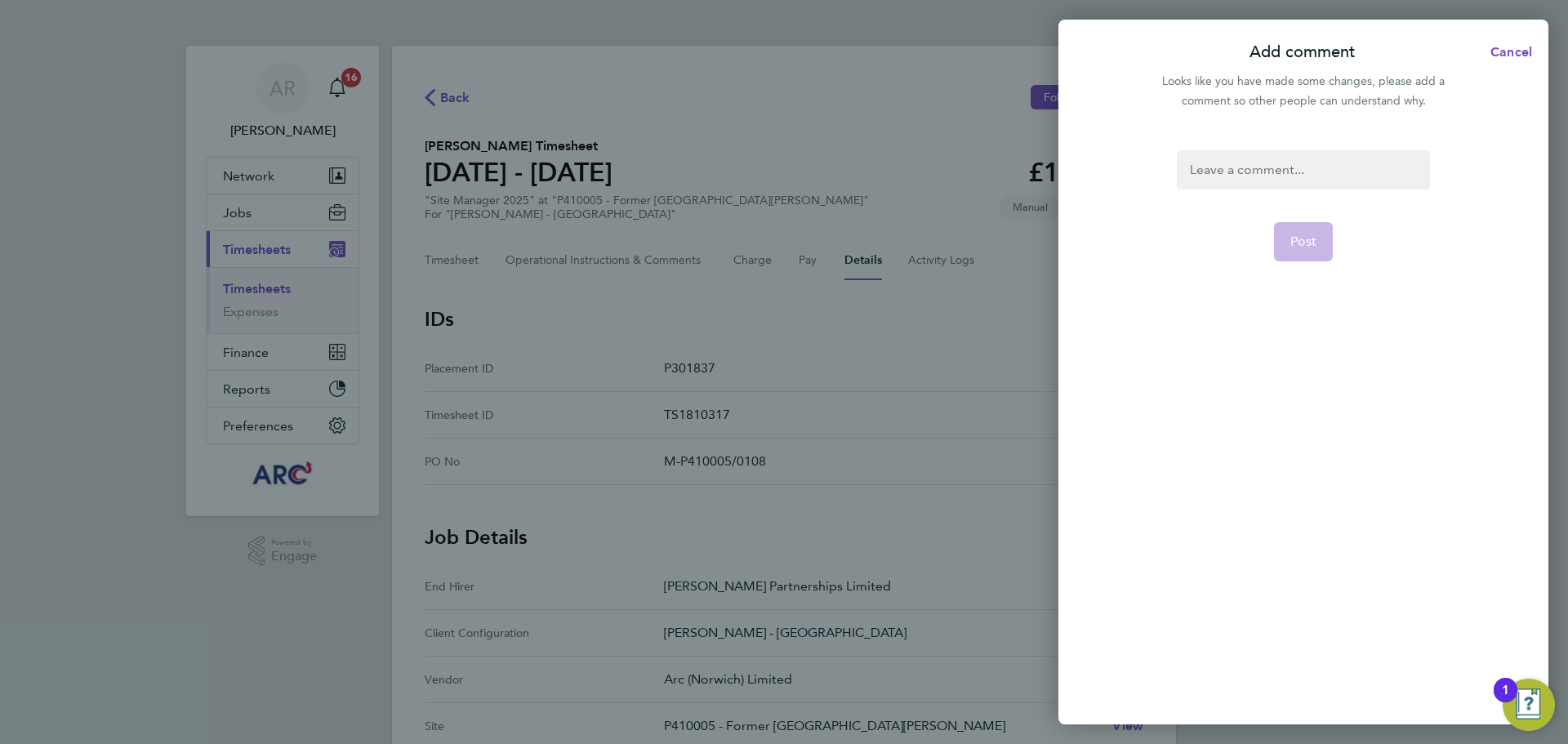
click at [1266, 175] on div at bounding box center [1303, 170] width 252 height 40
drag, startPoint x: 1266, startPoint y: 175, endPoint x: 1263, endPoint y: 153, distance: 22.2
click at [1266, 173] on div at bounding box center [1303, 170] width 252 height 40
click at [1307, 241] on span "Post" at bounding box center [1304, 241] width 27 height 16
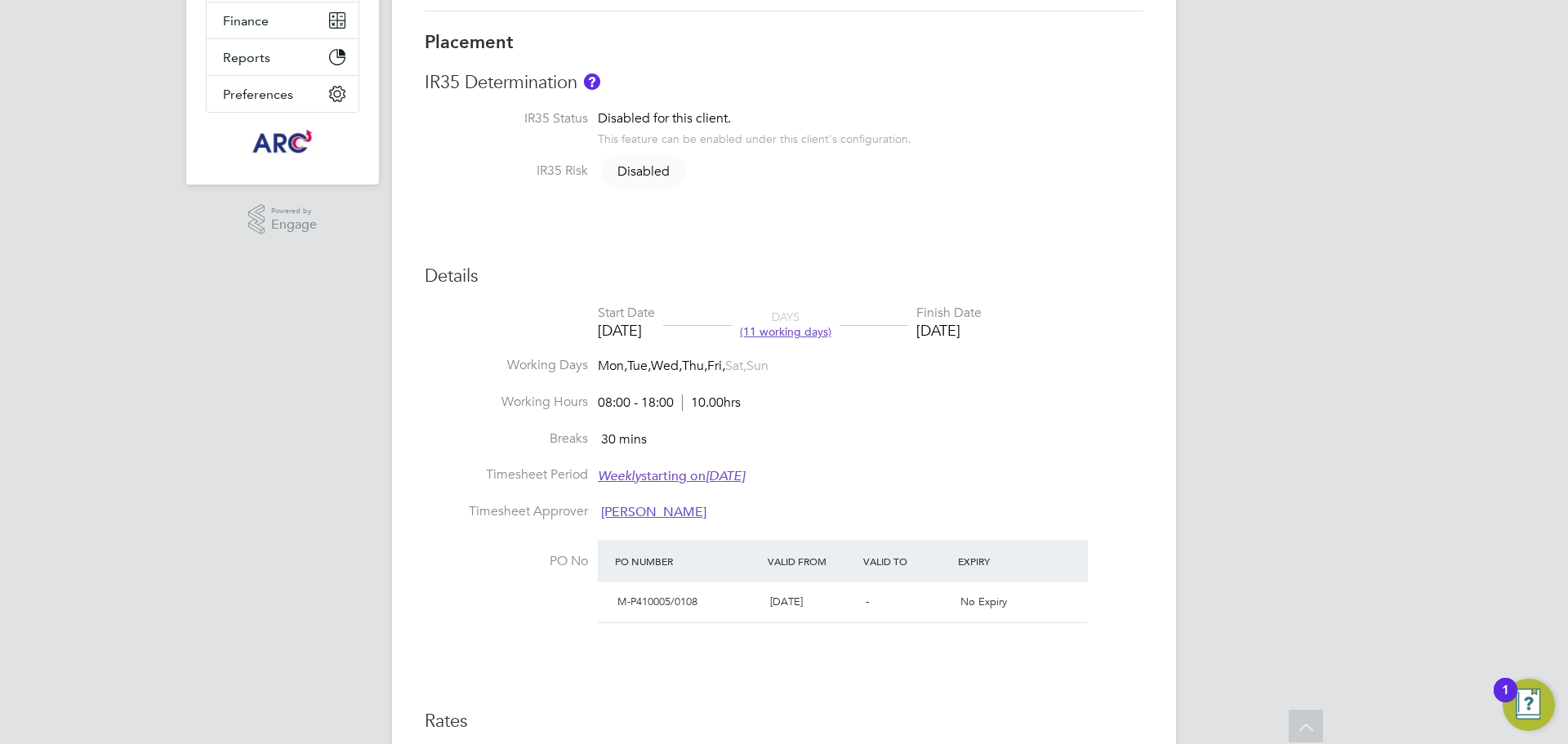
scroll to position [296, 0]
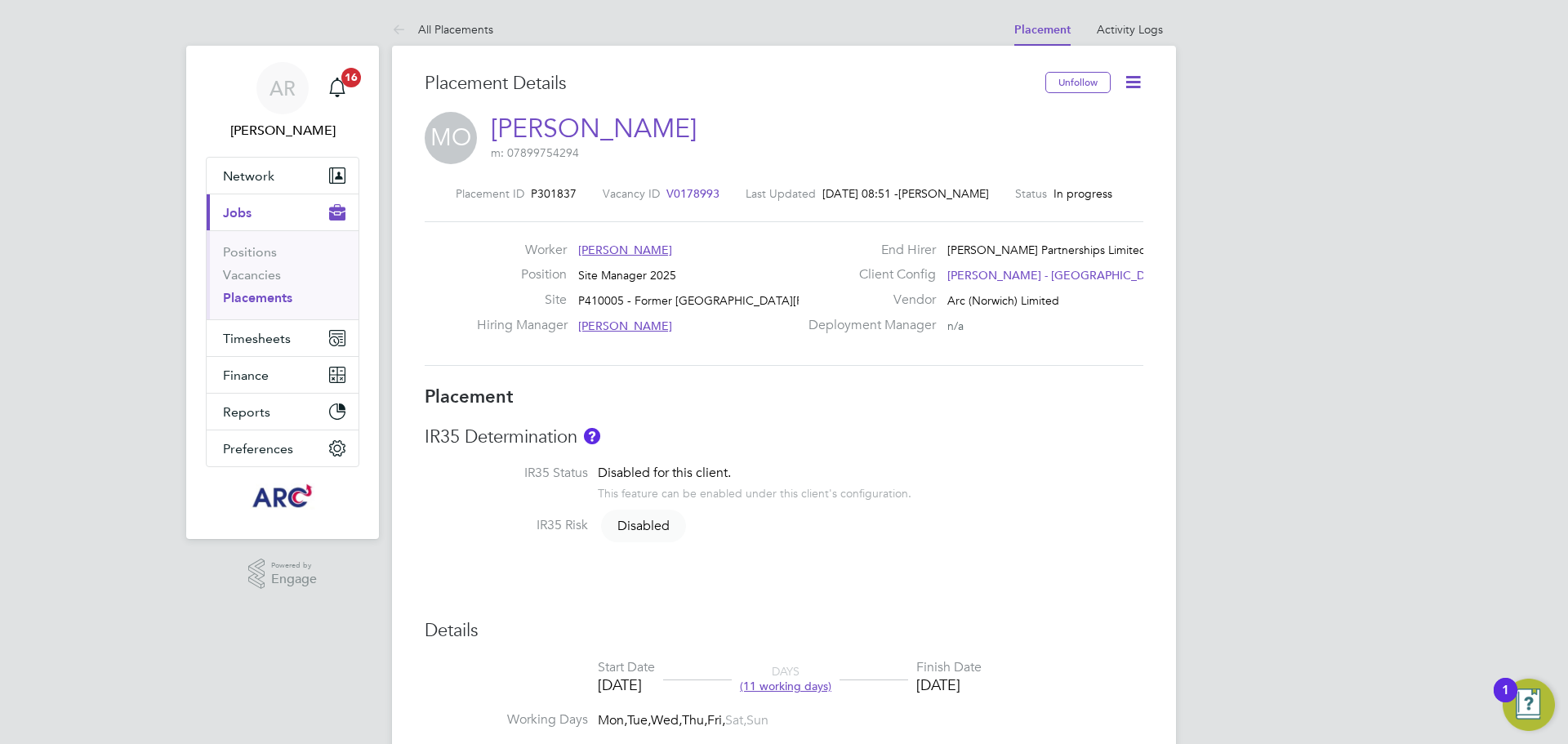
click at [1138, 83] on icon at bounding box center [1133, 82] width 21 height 21
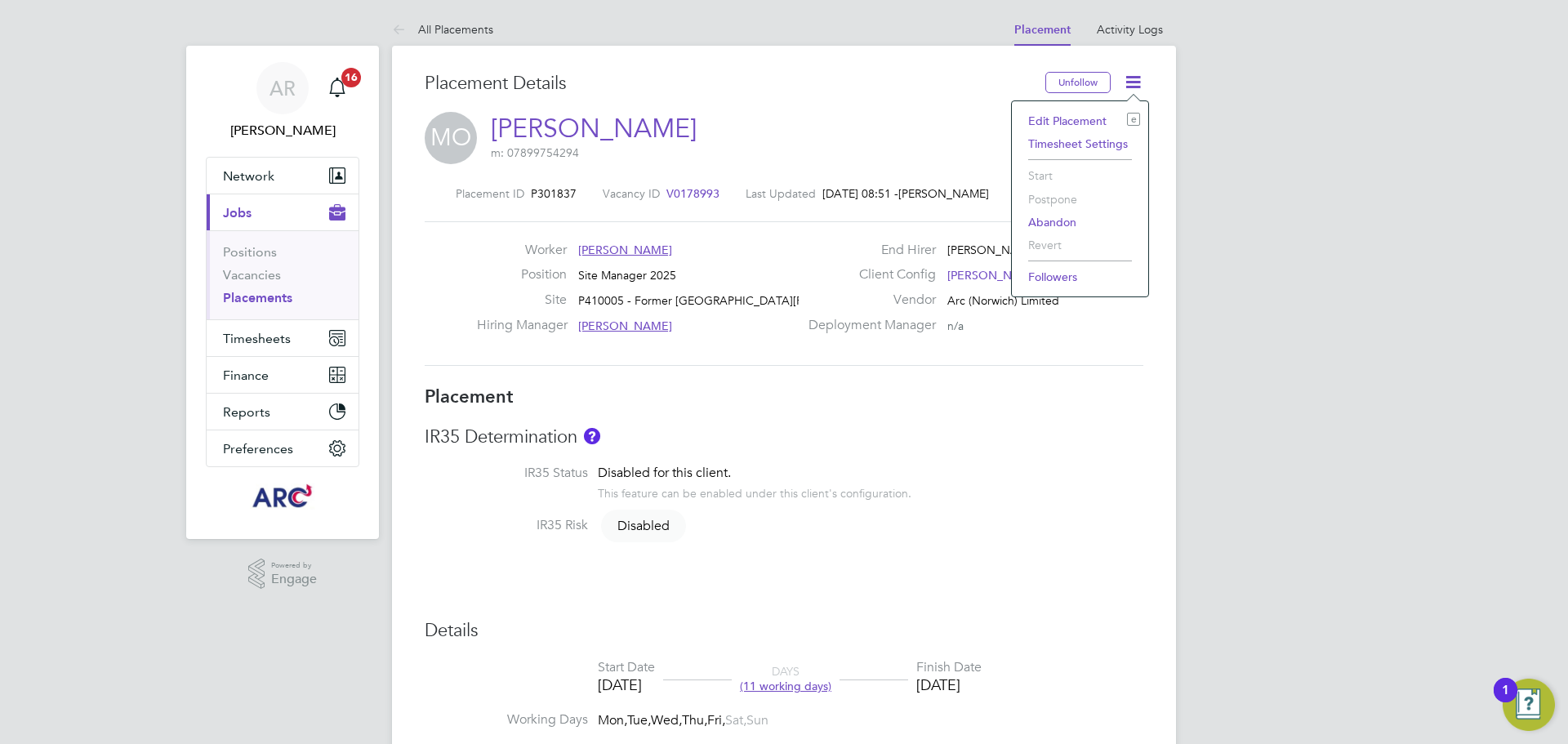
click at [1075, 117] on li "Edit Placement e" at bounding box center [1080, 121] width 120 height 23
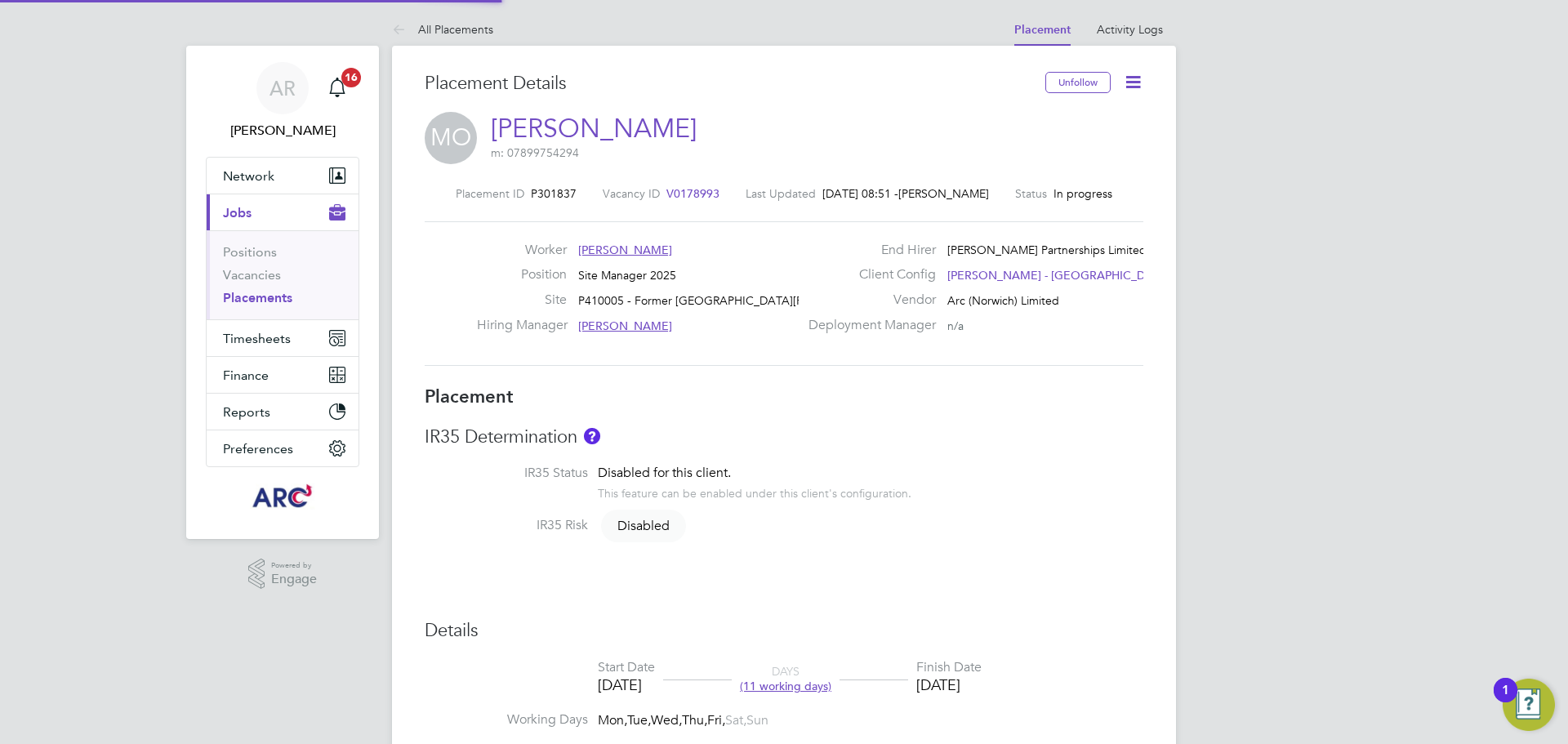
type input "[PERSON_NAME]"
type input "22 Aug 2025"
type input "05 Sep 2025"
type input "08:00"
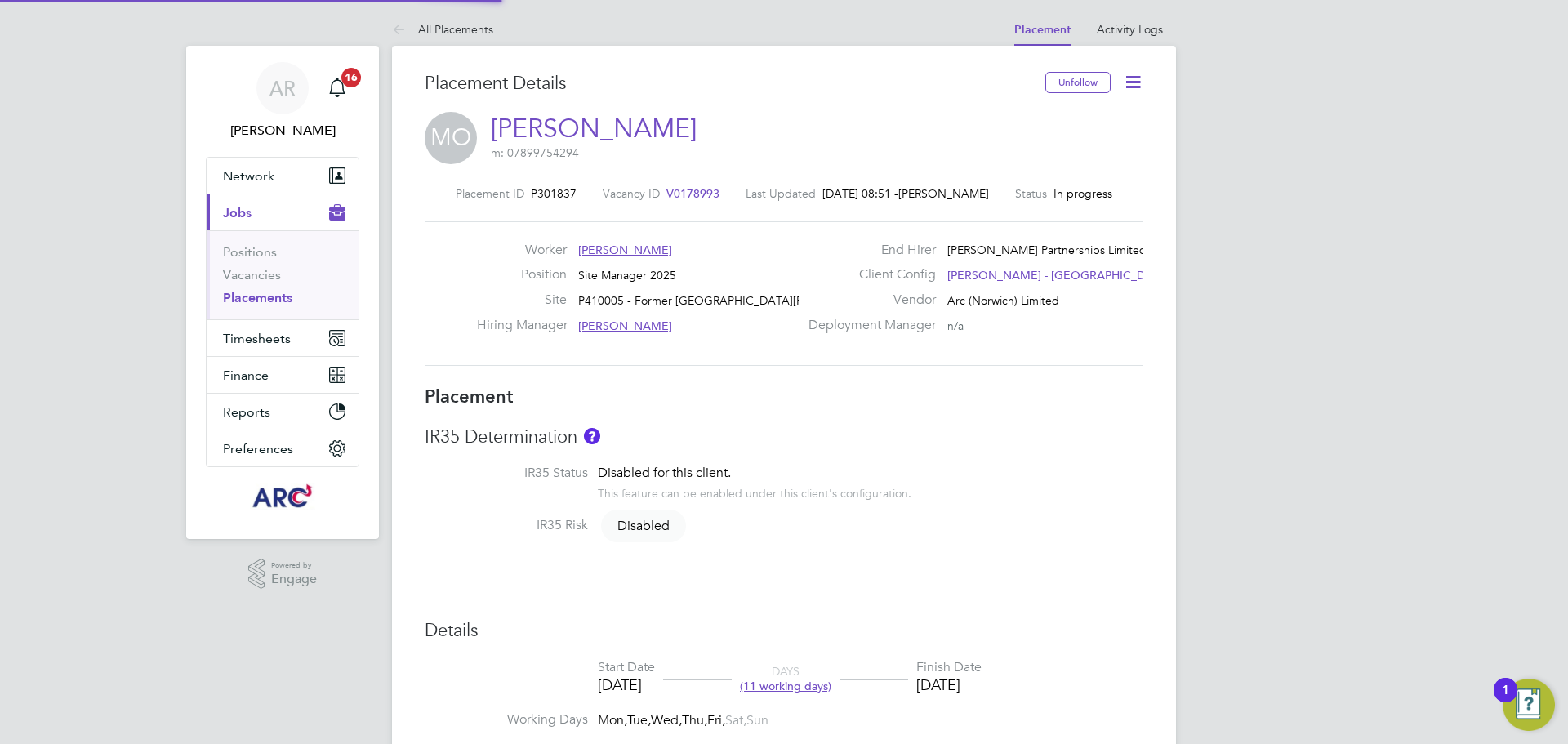
type input "18:00"
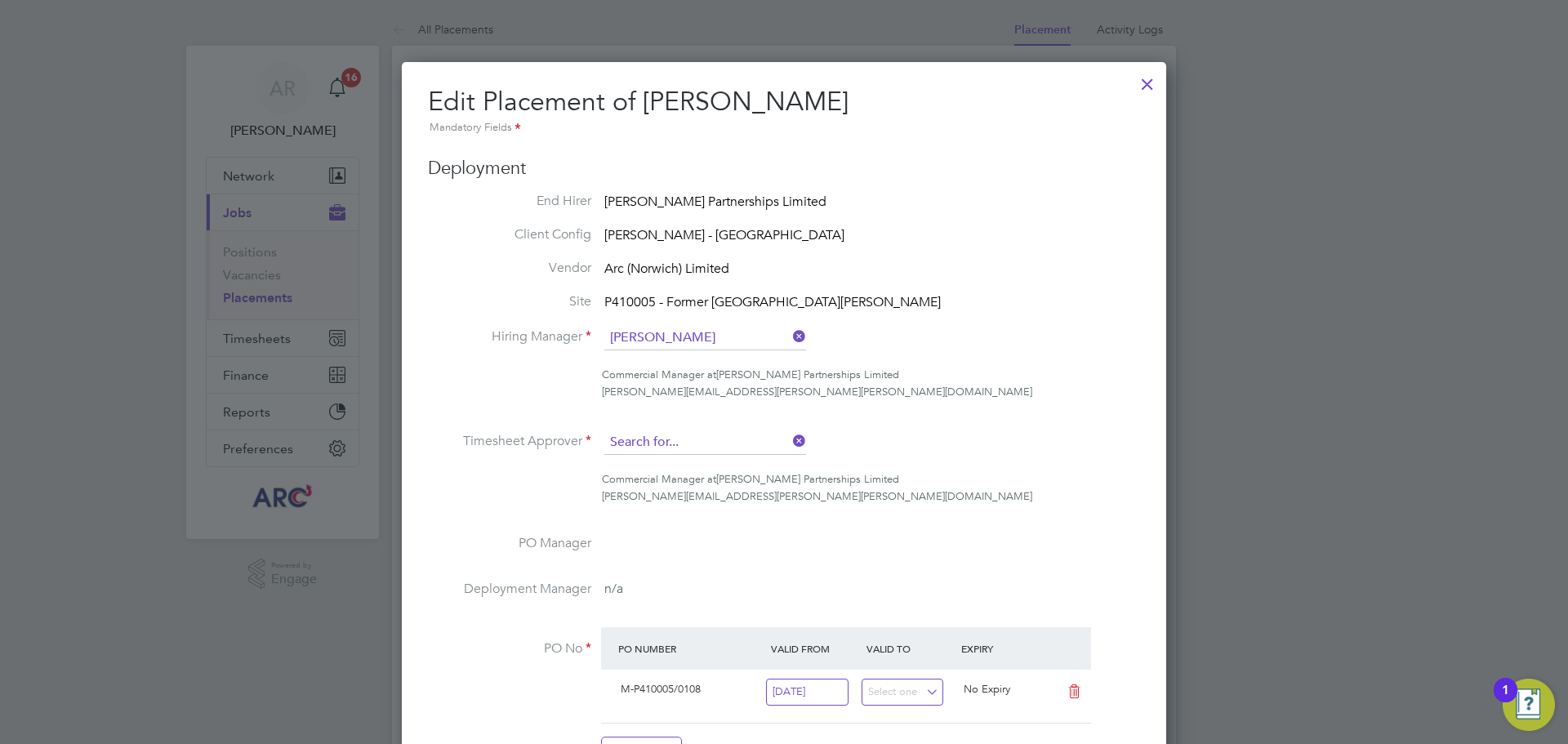
click at [726, 440] on input at bounding box center [705, 442] width 202 height 24
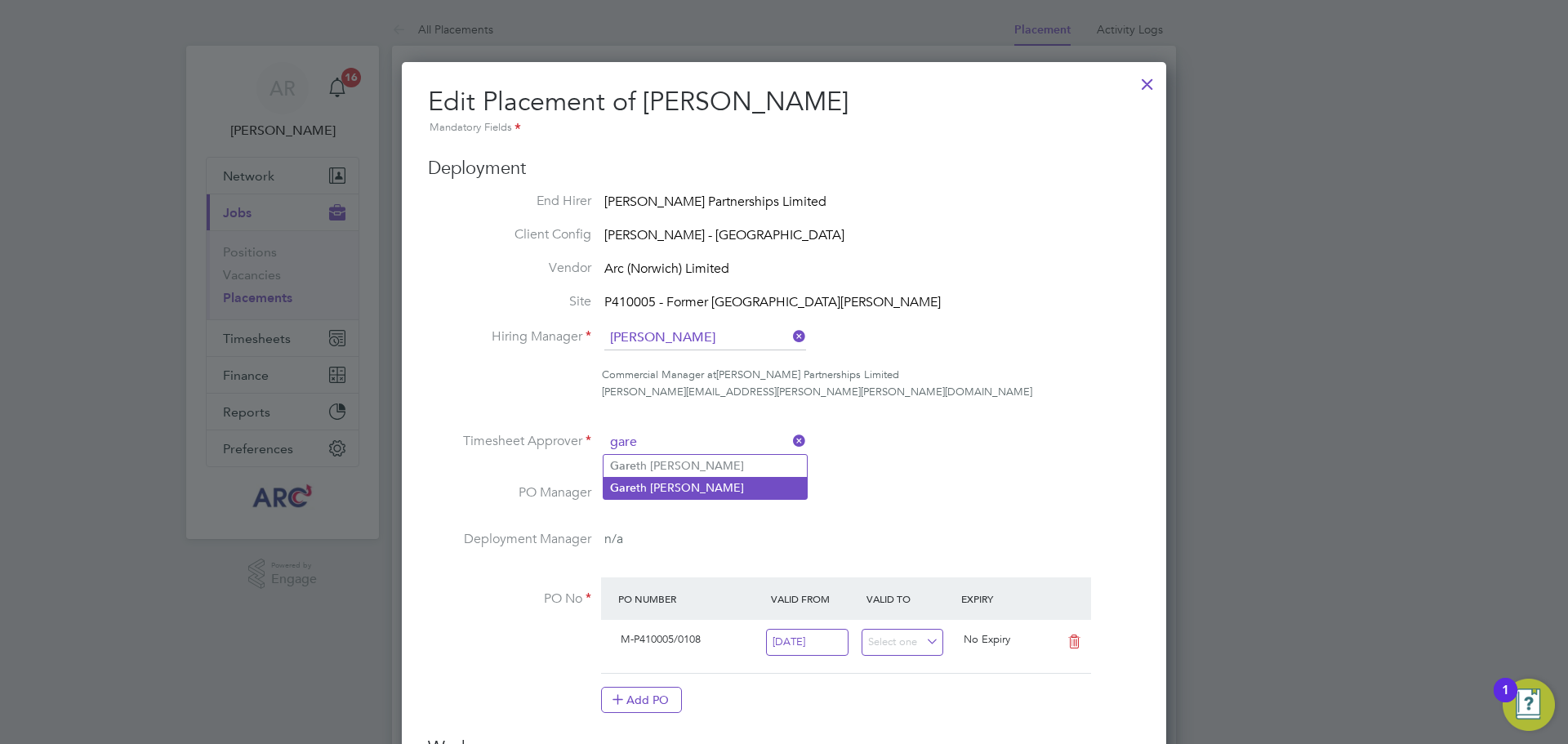
click at [705, 479] on li "Gare th Roberts" at bounding box center [705, 488] width 204 height 22
type input "[PERSON_NAME]"
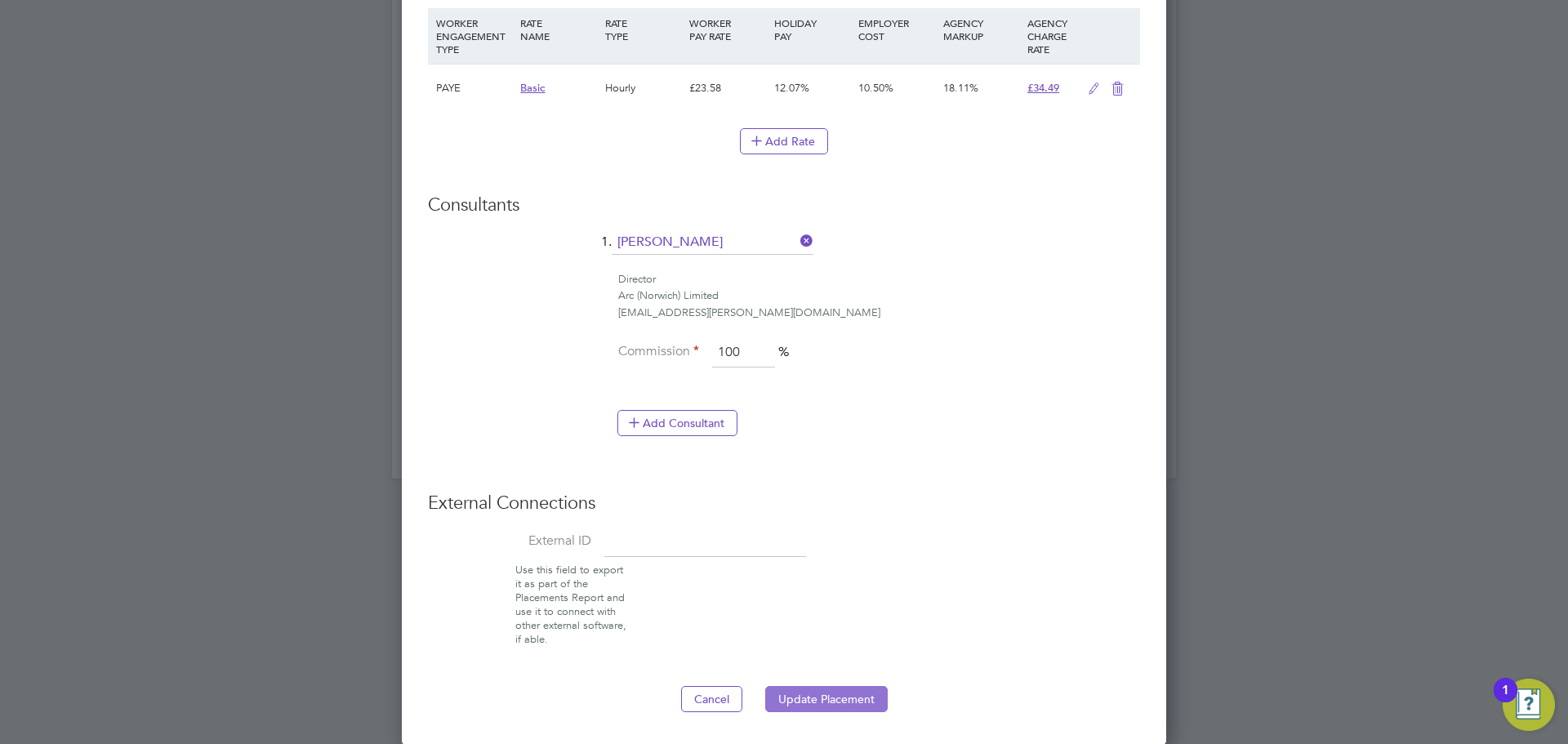
click at [832, 699] on button "Update Placement" at bounding box center [827, 699] width 122 height 26
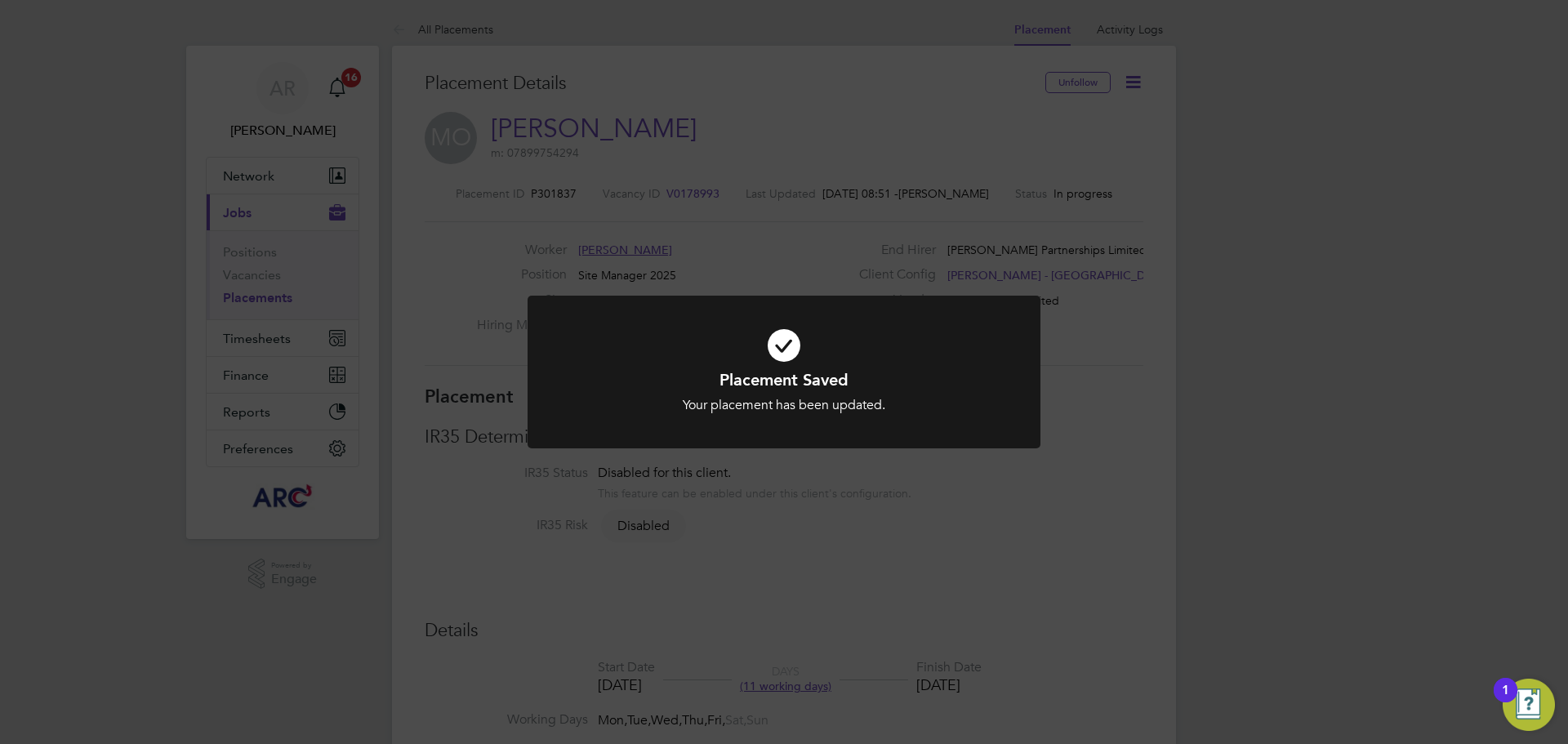
click at [933, 367] on icon at bounding box center [784, 345] width 425 height 64
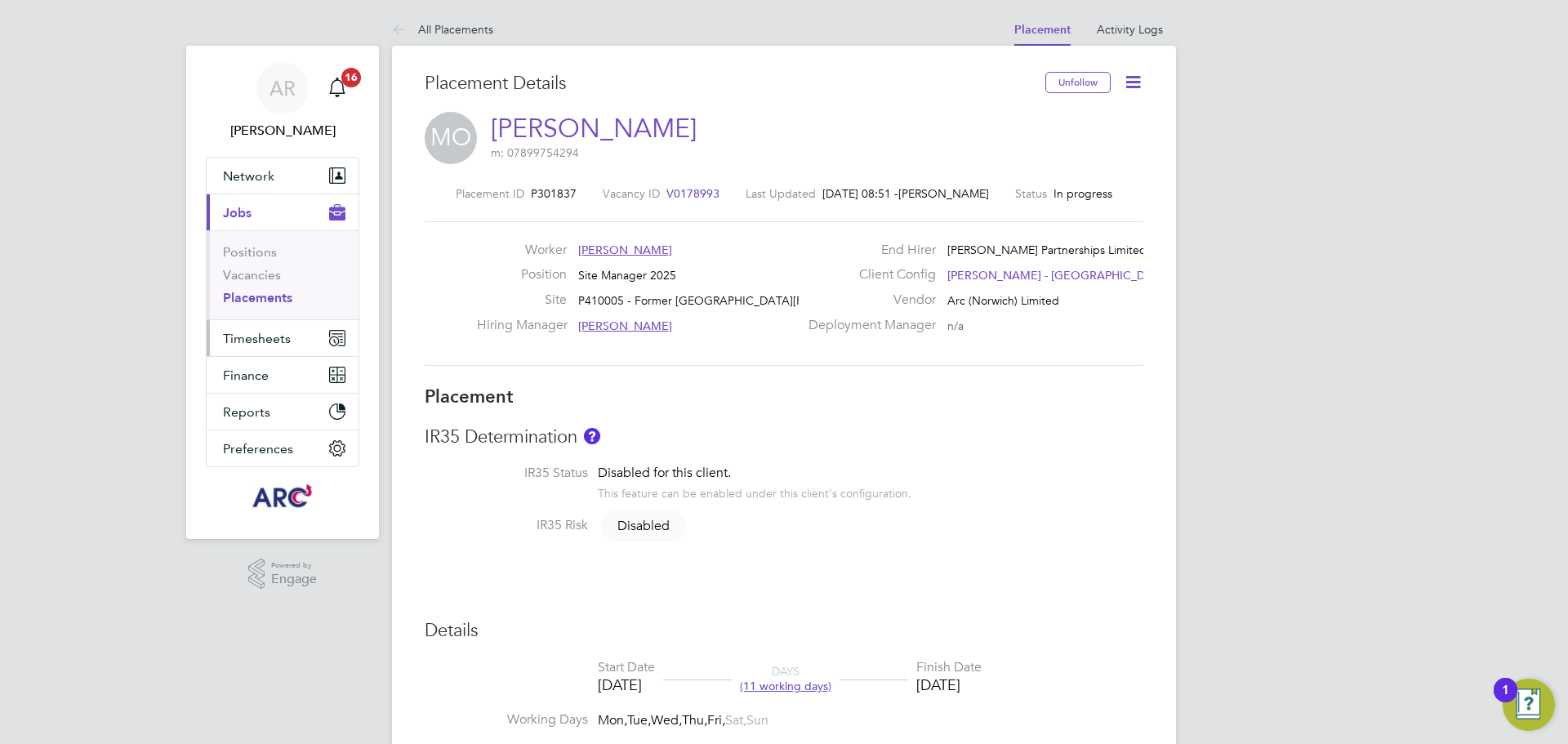
click at [223, 342] on span "Timesheets" at bounding box center [257, 338] width 68 height 15
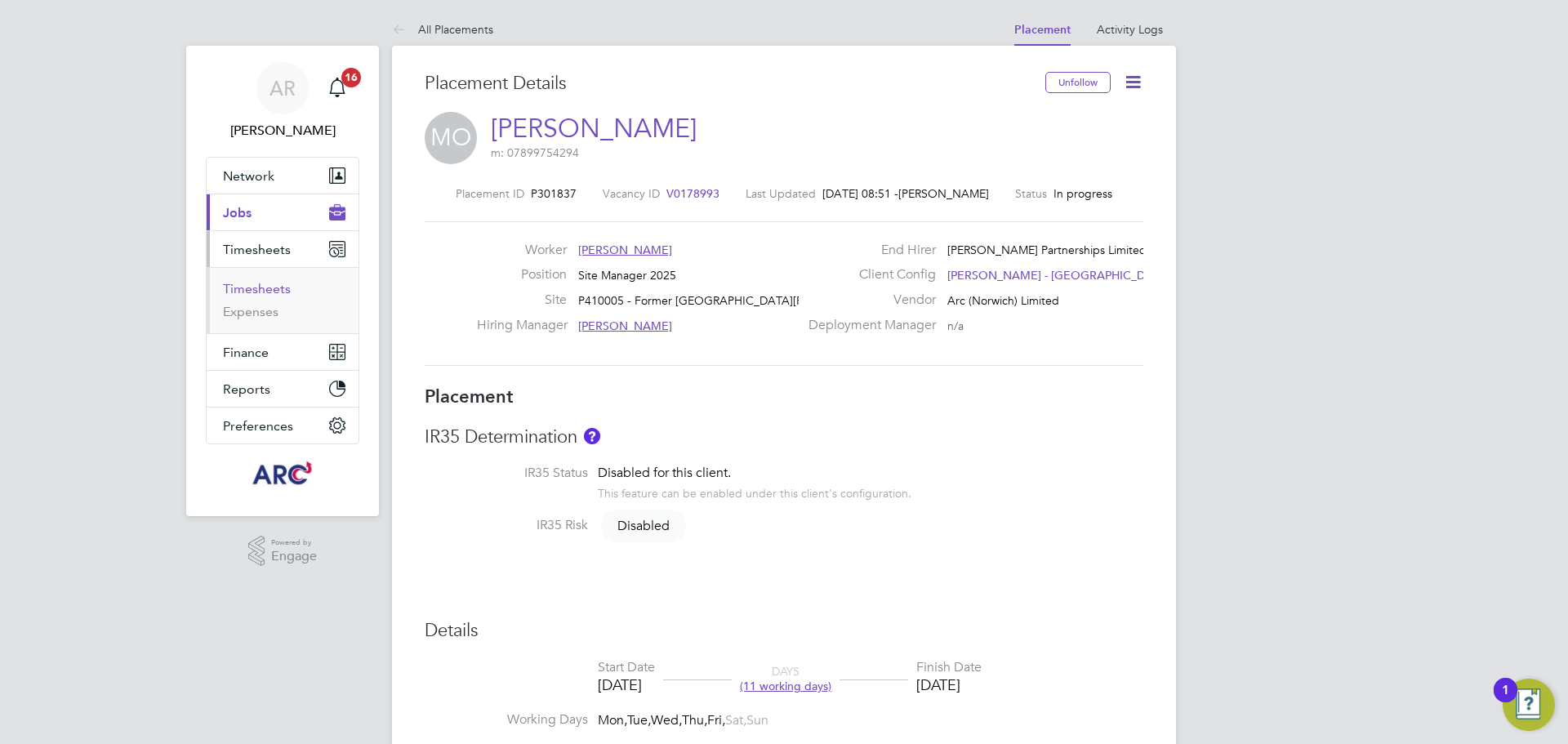
click at [280, 286] on link "Timesheets" at bounding box center [257, 288] width 68 height 15
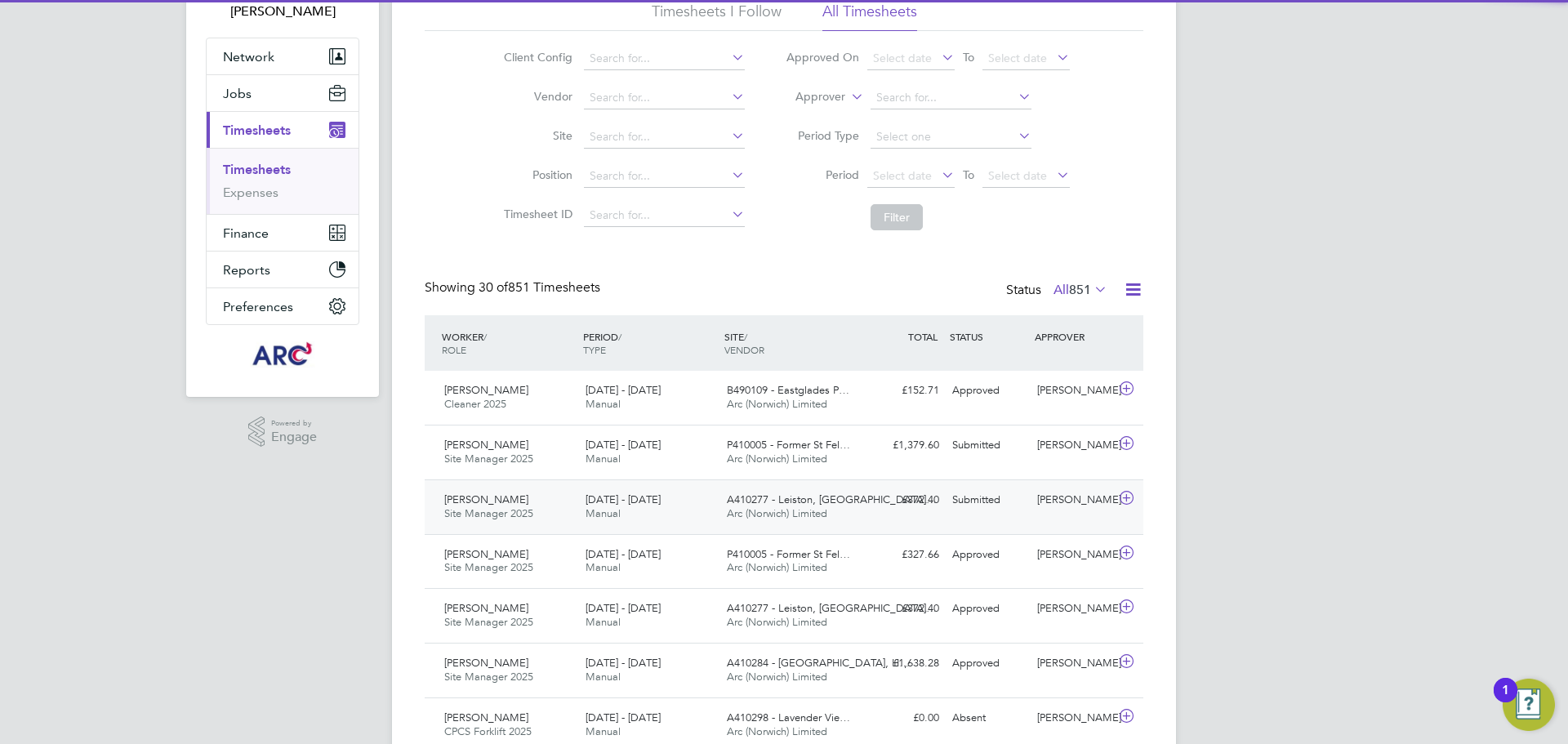
scroll to position [8, 8]
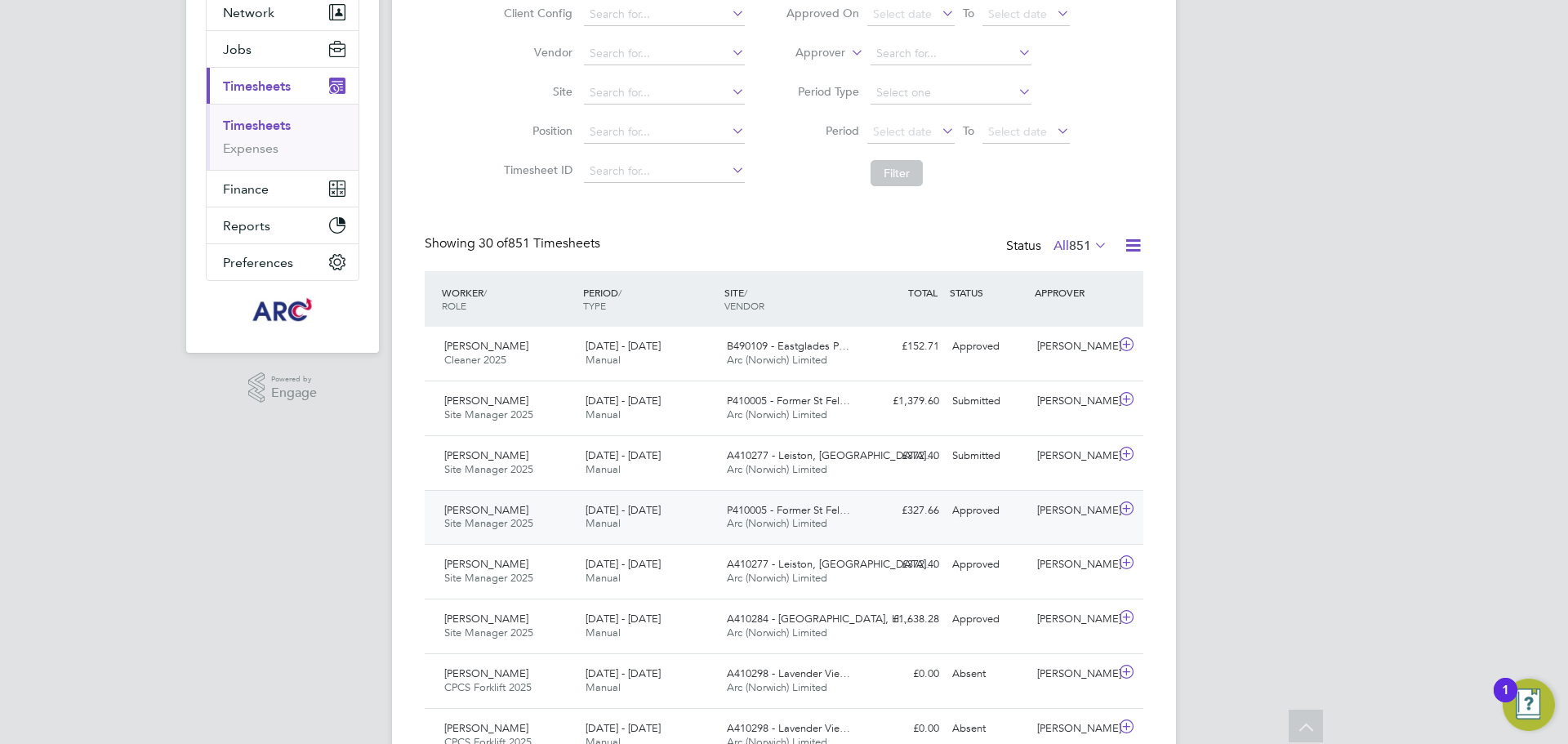
click at [988, 516] on div "Approved" at bounding box center [988, 511] width 85 height 27
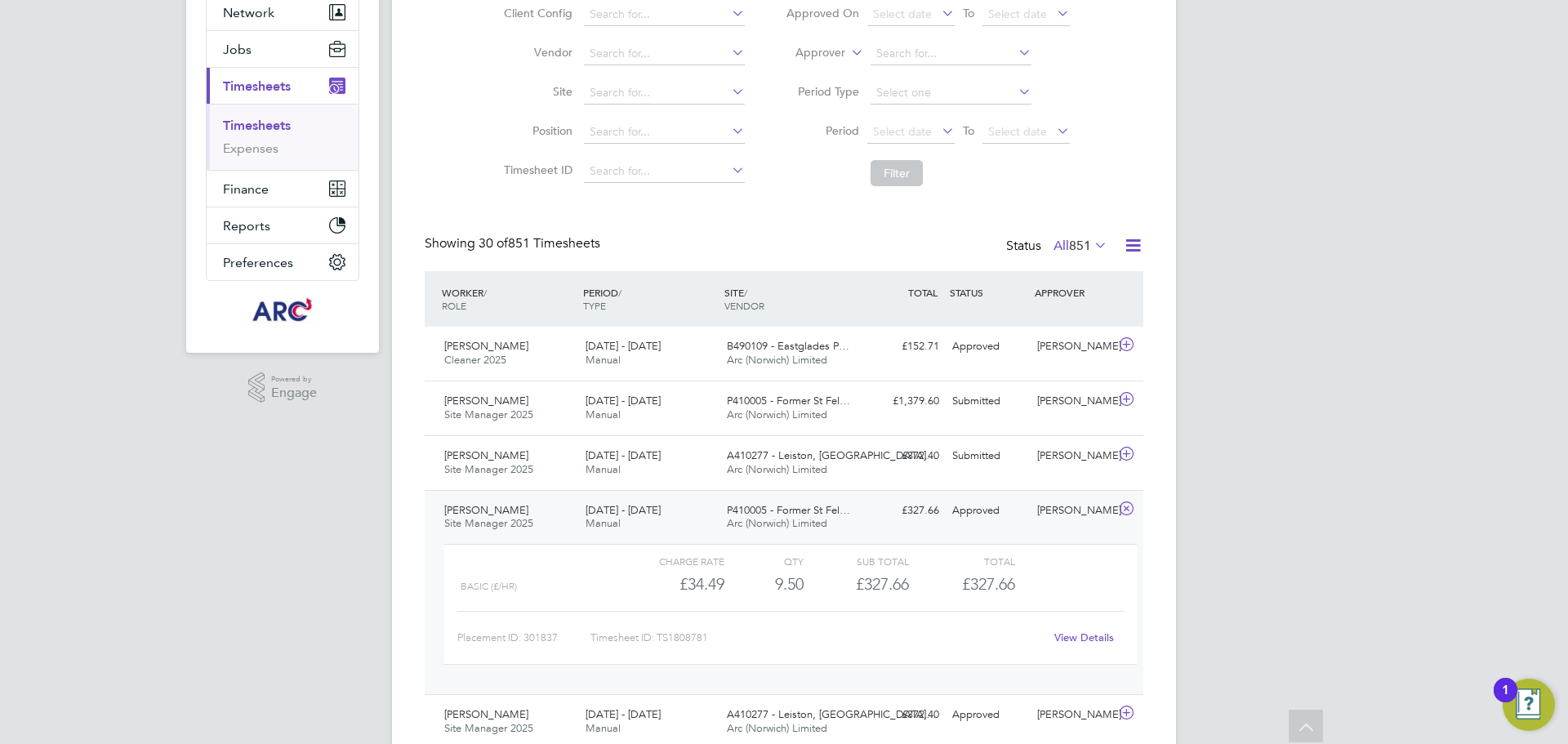
click at [658, 502] on div "16 - 22 Aug 2025 Manual" at bounding box center [649, 517] width 141 height 41
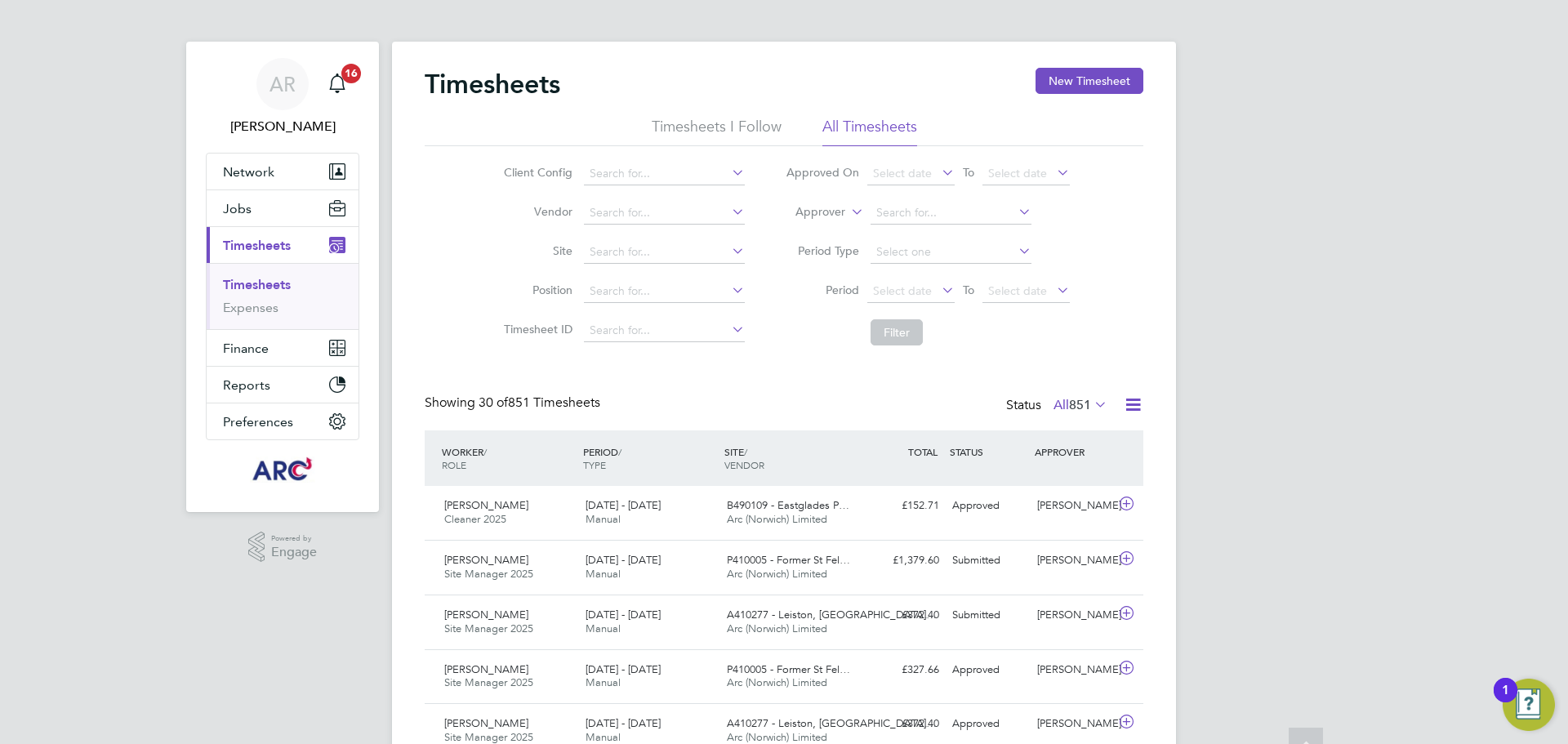
scroll to position [0, 0]
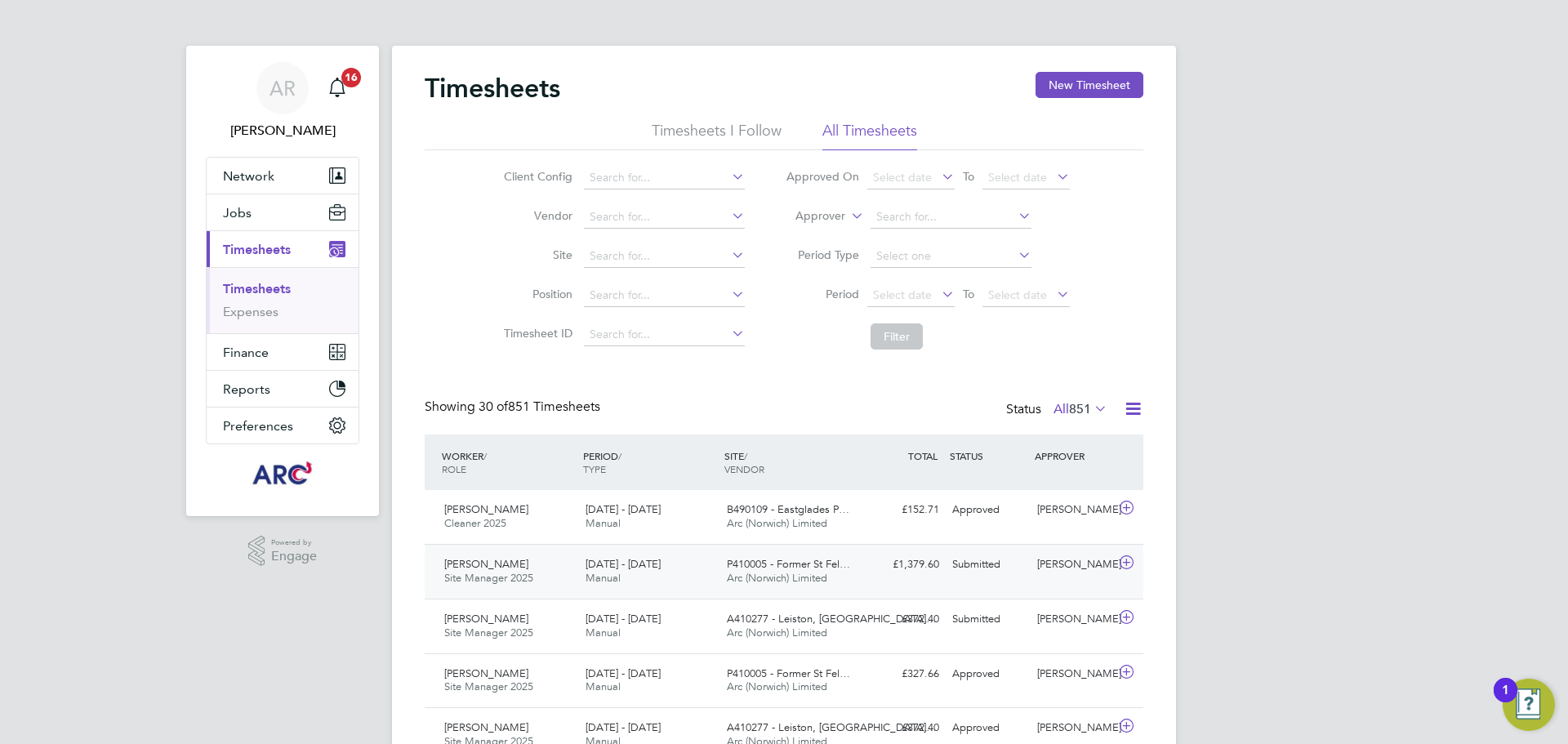
click at [900, 571] on div "£1,379.60 Submitted" at bounding box center [903, 565] width 85 height 27
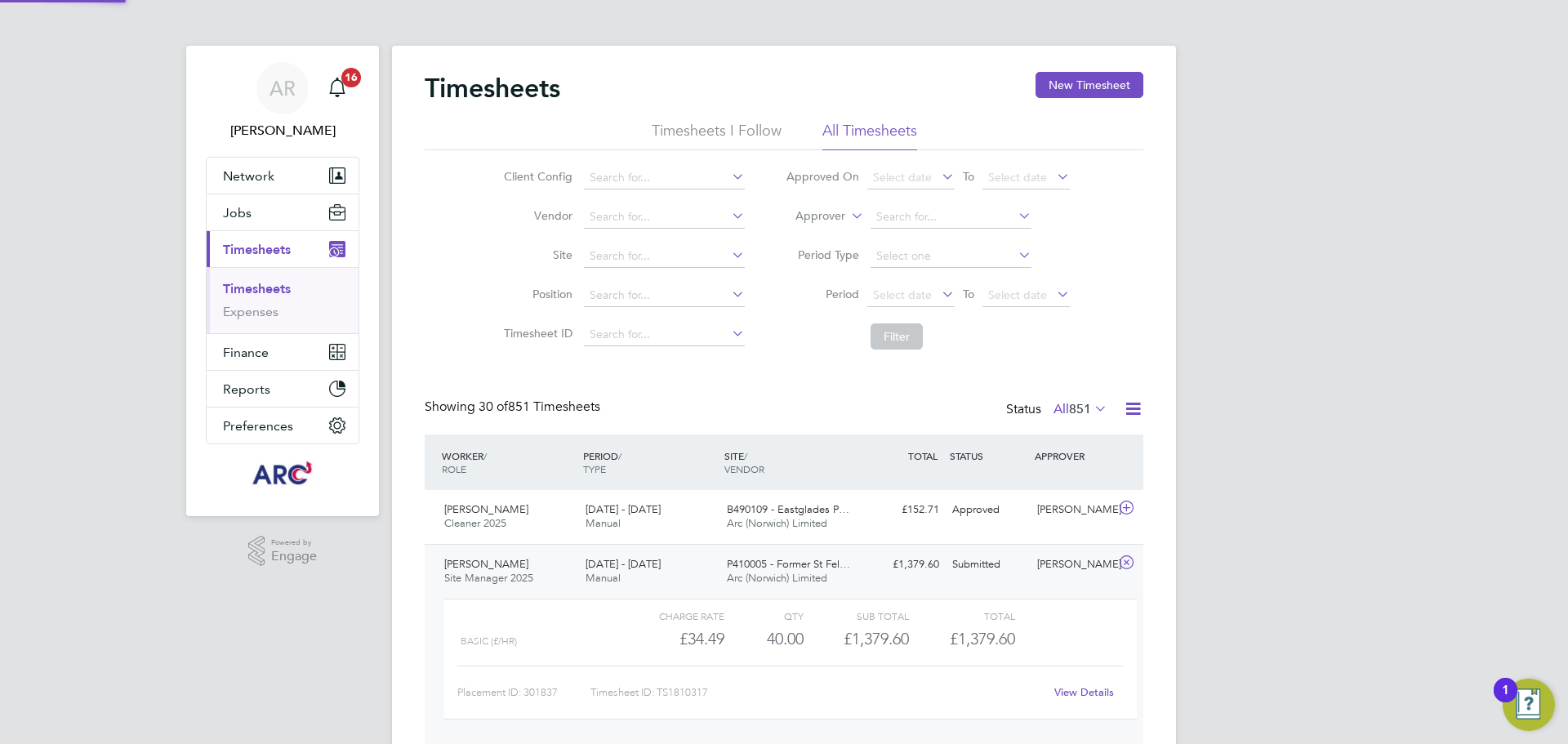
scroll to position [28, 159]
click at [1092, 690] on link "View Details" at bounding box center [1084, 692] width 59 height 14
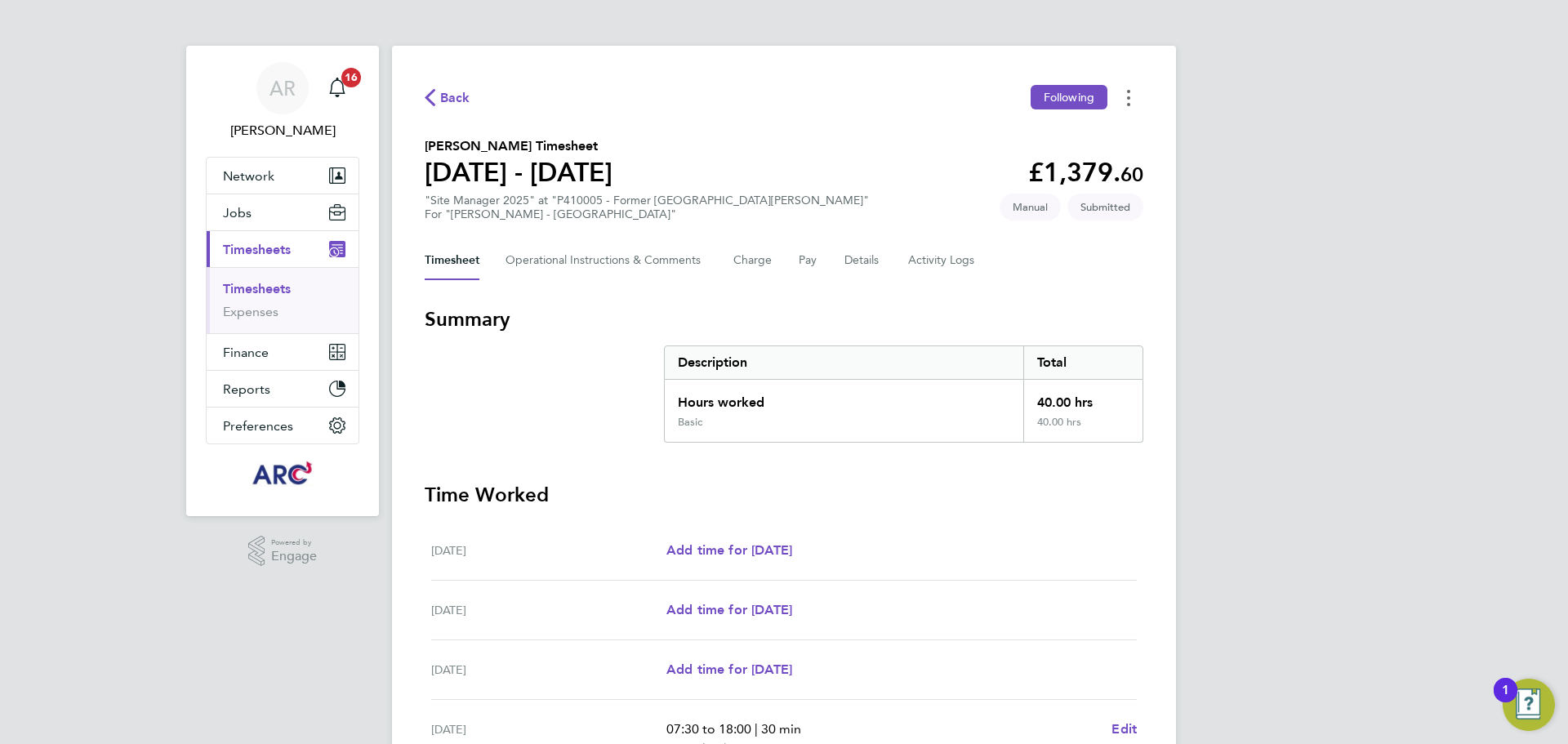
click at [1124, 100] on button "Timesheets Menu" at bounding box center [1128, 97] width 30 height 25
click at [1006, 379] on div "Description Total Hours worked 40.00 hrs Basic 40.00 hrs" at bounding box center [903, 395] width 479 height 97
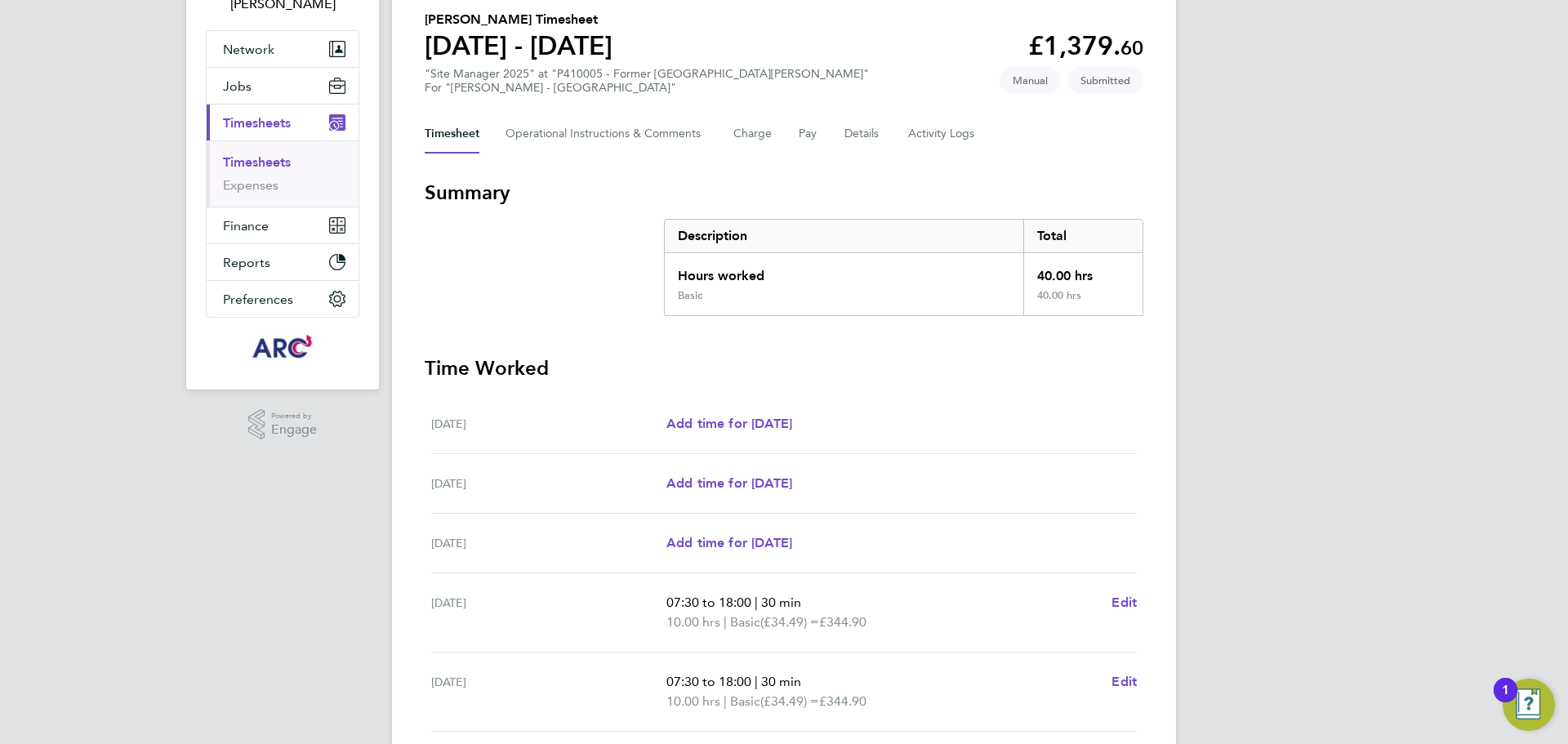
scroll to position [8, 0]
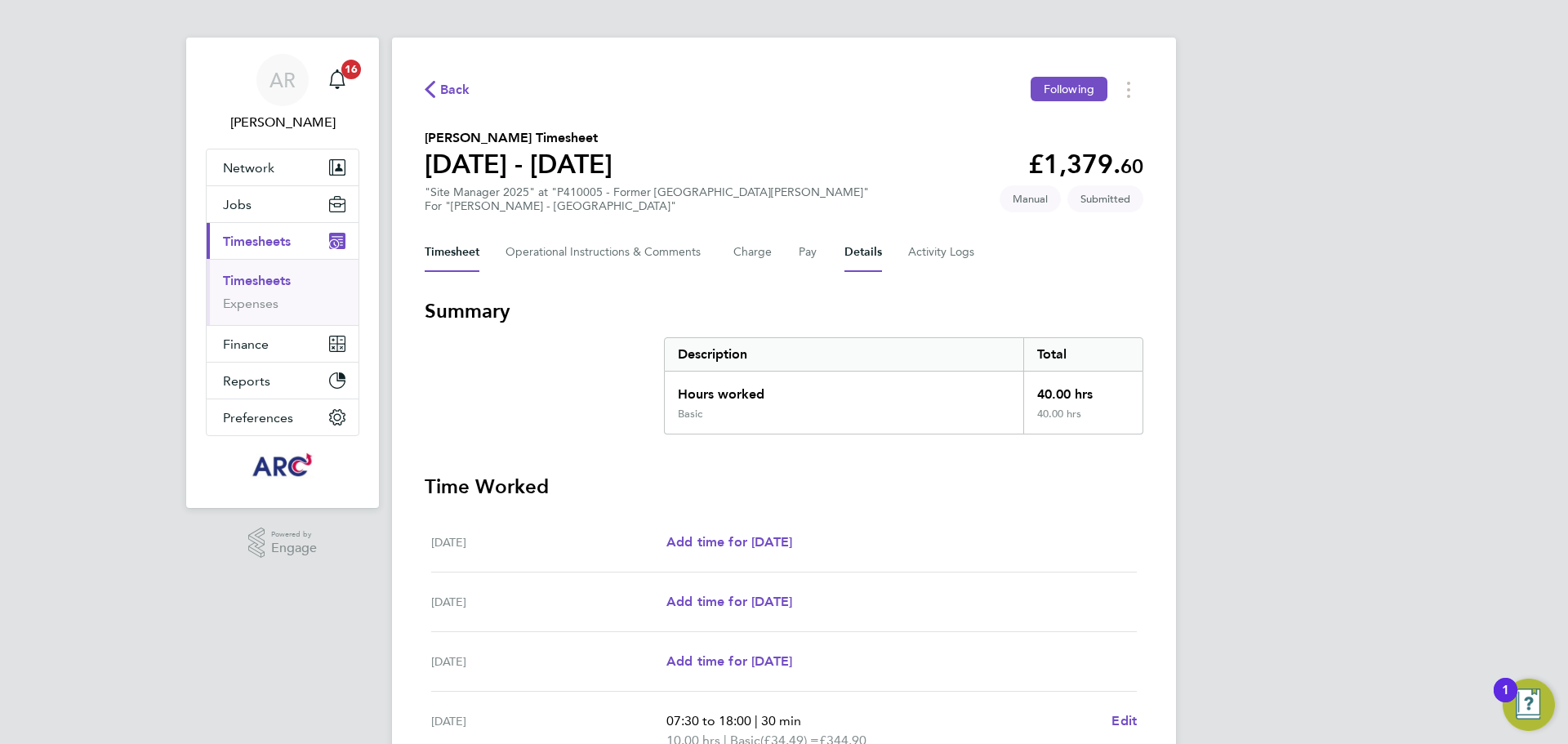
click at [866, 250] on button "Details" at bounding box center [864, 252] width 38 height 40
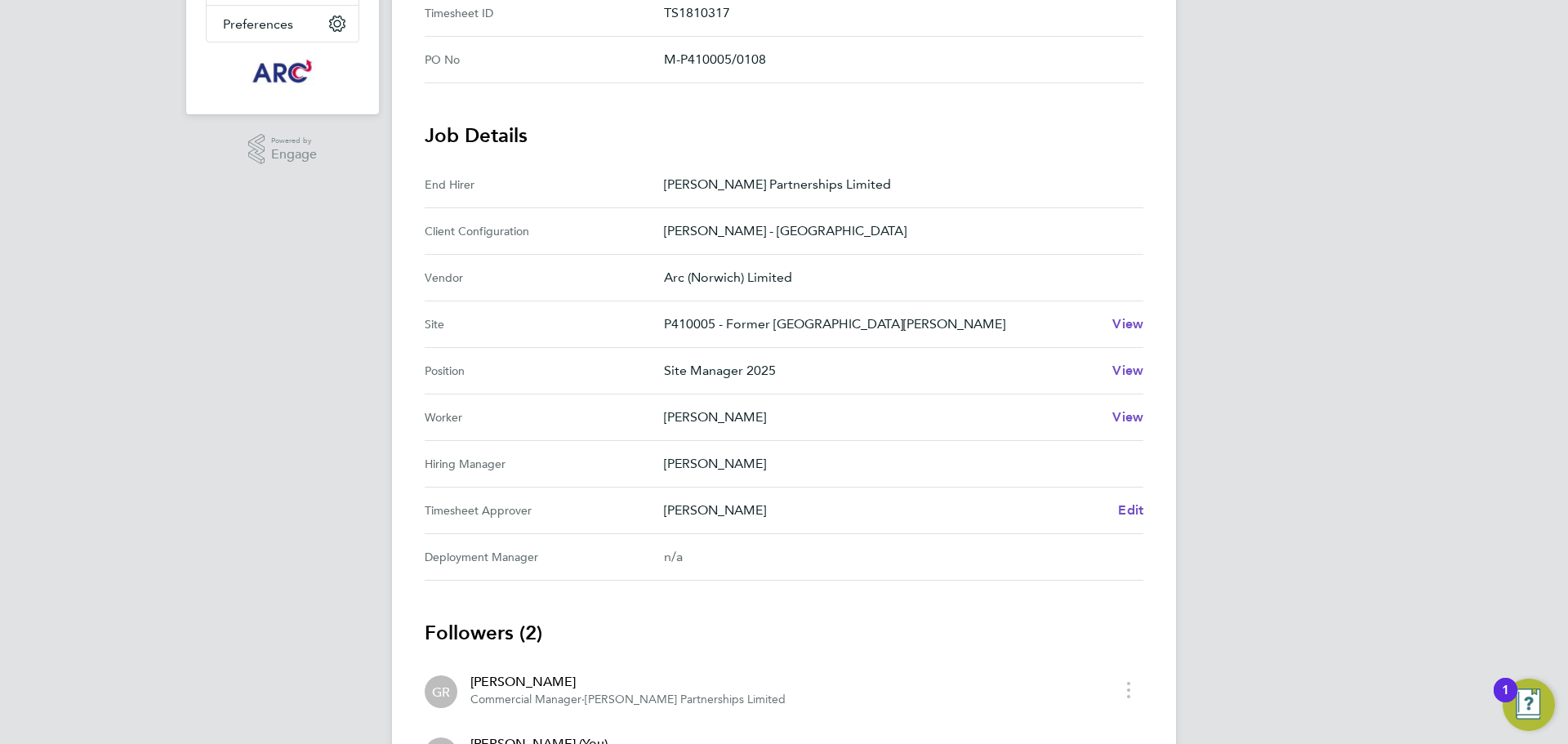
scroll to position [408, 0]
